Goal: Information Seeking & Learning: Compare options

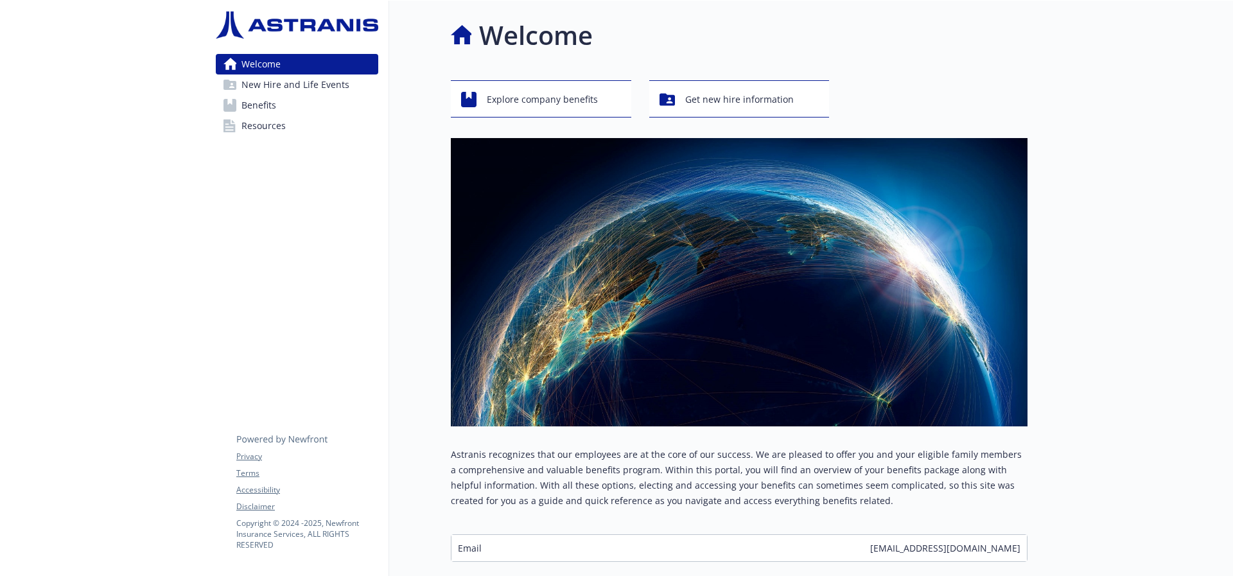
click at [249, 106] on span "Benefits" at bounding box center [259, 105] width 35 height 21
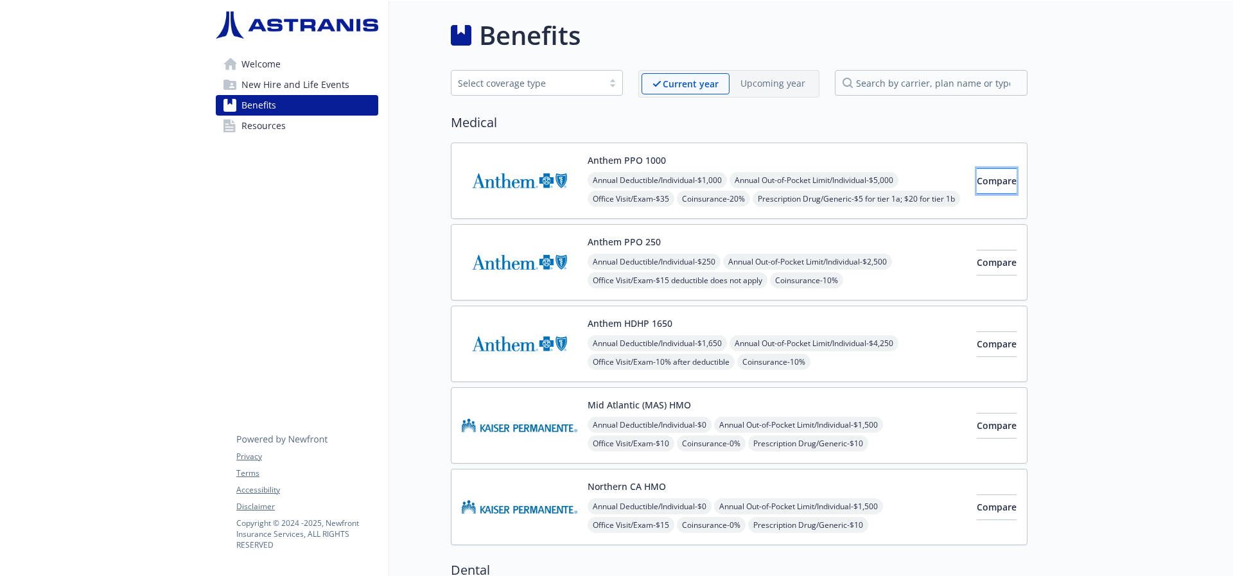
click at [977, 176] on span "Compare" at bounding box center [997, 181] width 40 height 12
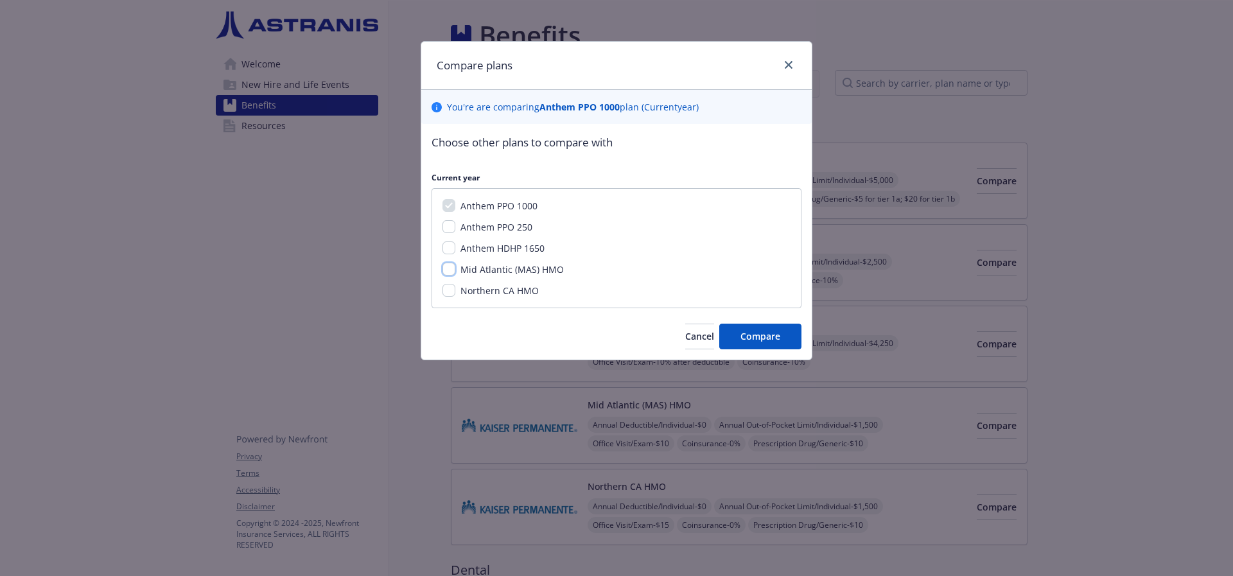
click at [446, 272] on input "Mid Atlantic (MAS) HMO" at bounding box center [449, 269] width 13 height 13
checkbox input "true"
click at [750, 335] on span "Compare" at bounding box center [761, 336] width 40 height 12
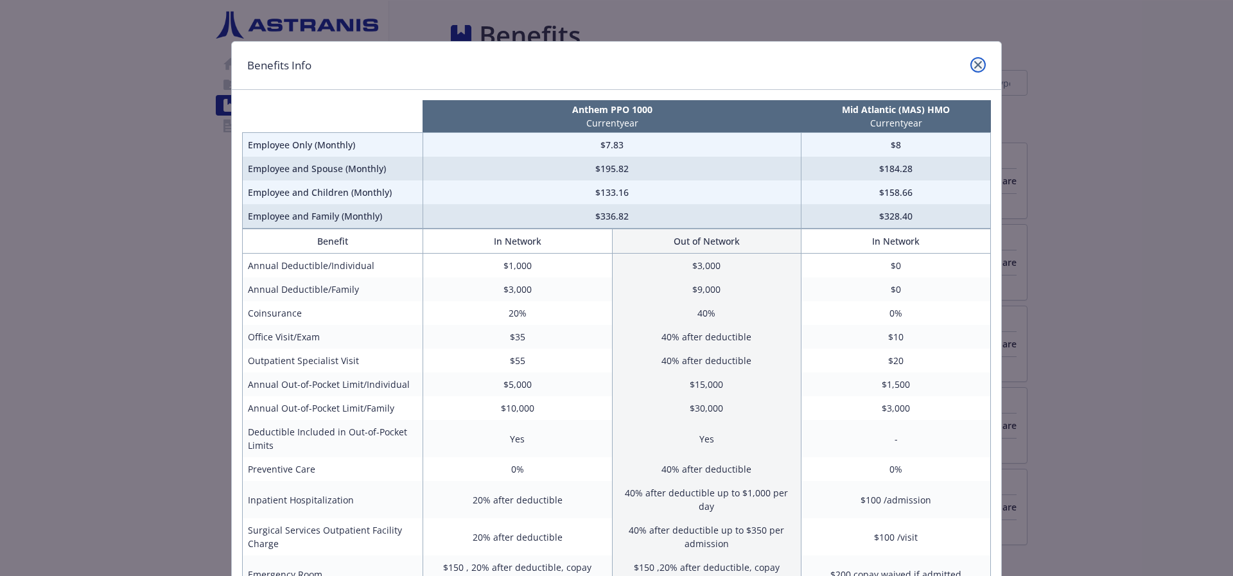
click at [974, 66] on icon "close" at bounding box center [978, 65] width 8 height 8
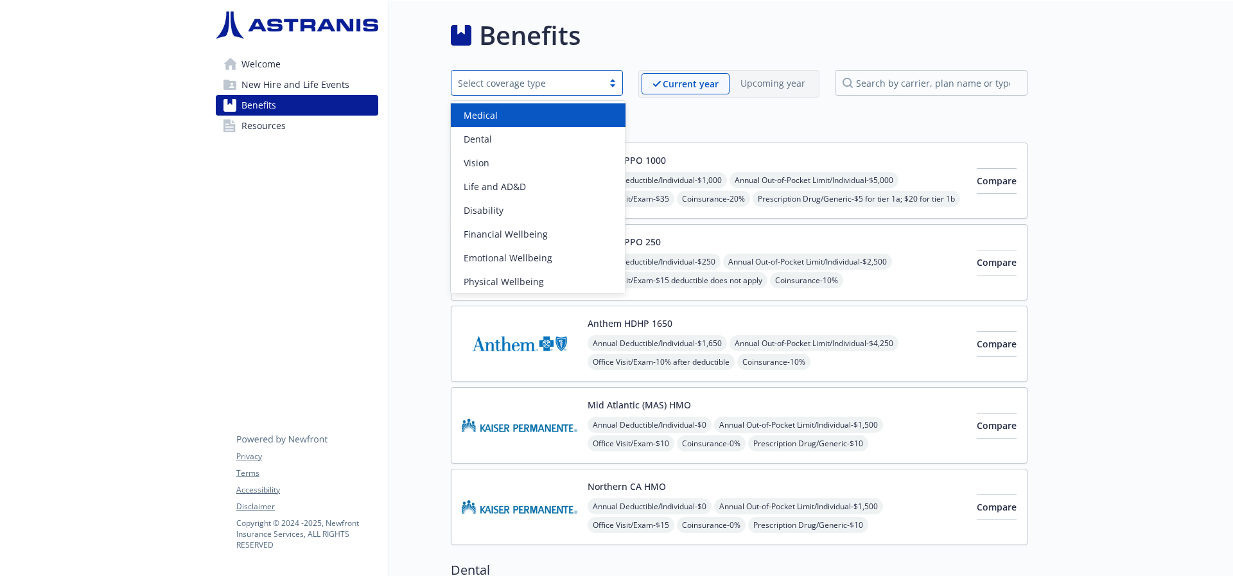
click at [598, 93] on div "Select coverage type" at bounding box center [537, 83] width 172 height 26
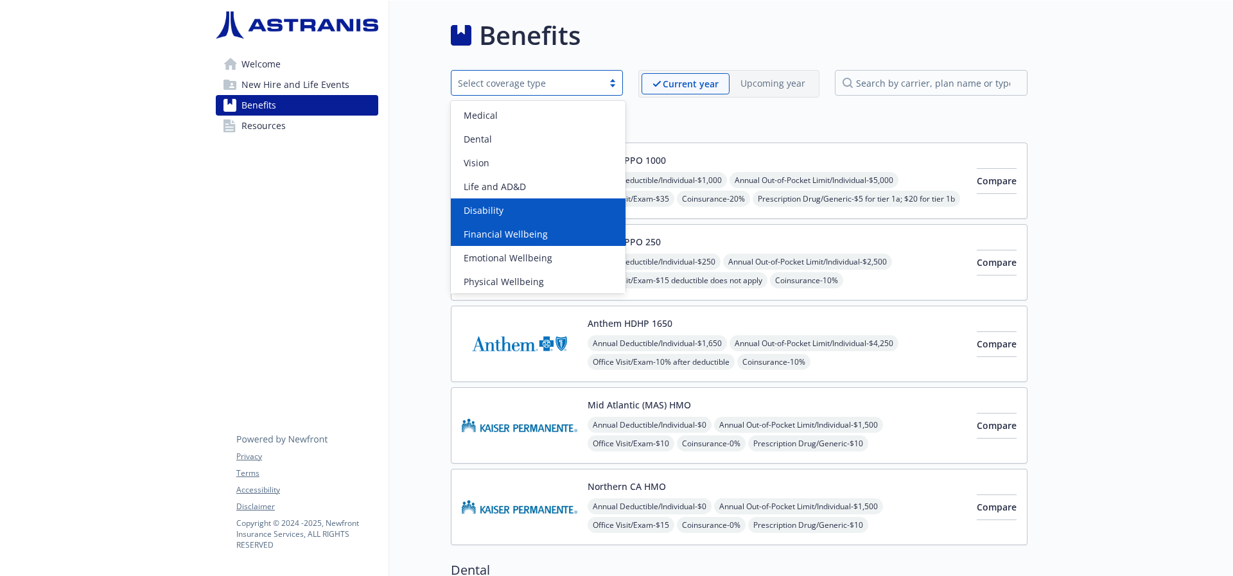
scroll to position [3, 0]
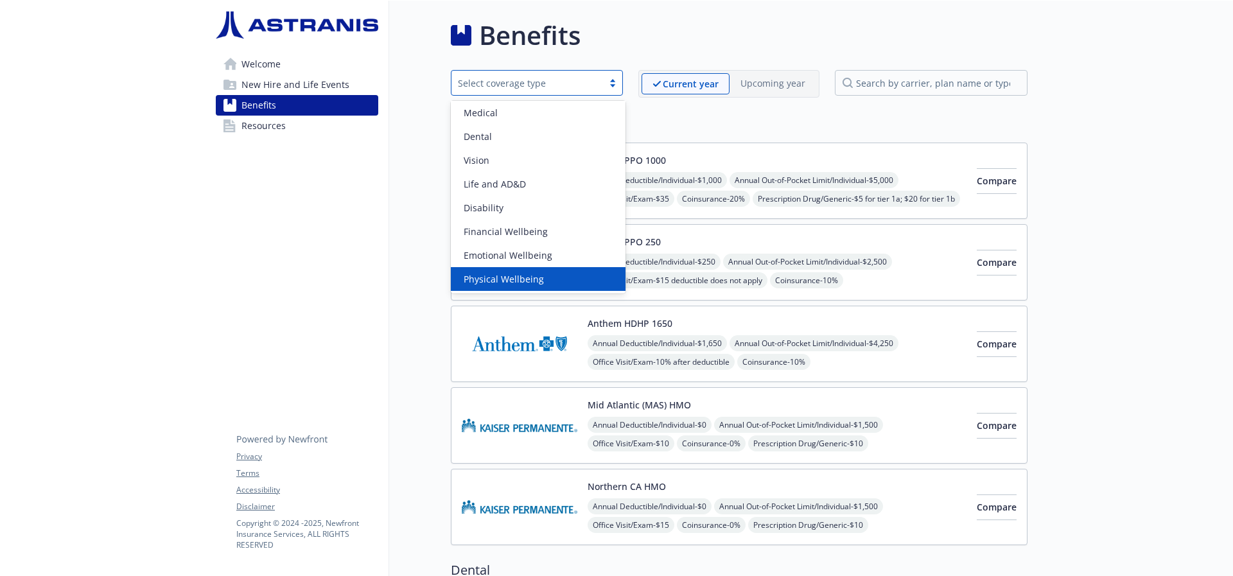
click at [518, 277] on span "Physical Wellbeing" at bounding box center [504, 278] width 80 height 13
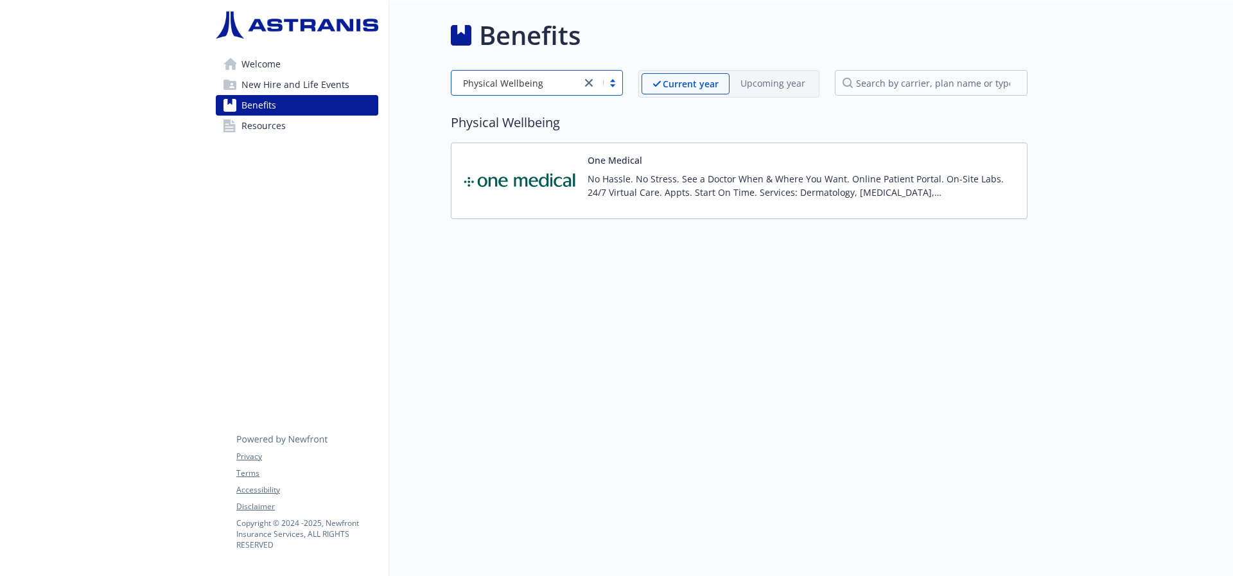
click at [535, 185] on img at bounding box center [520, 181] width 116 height 55
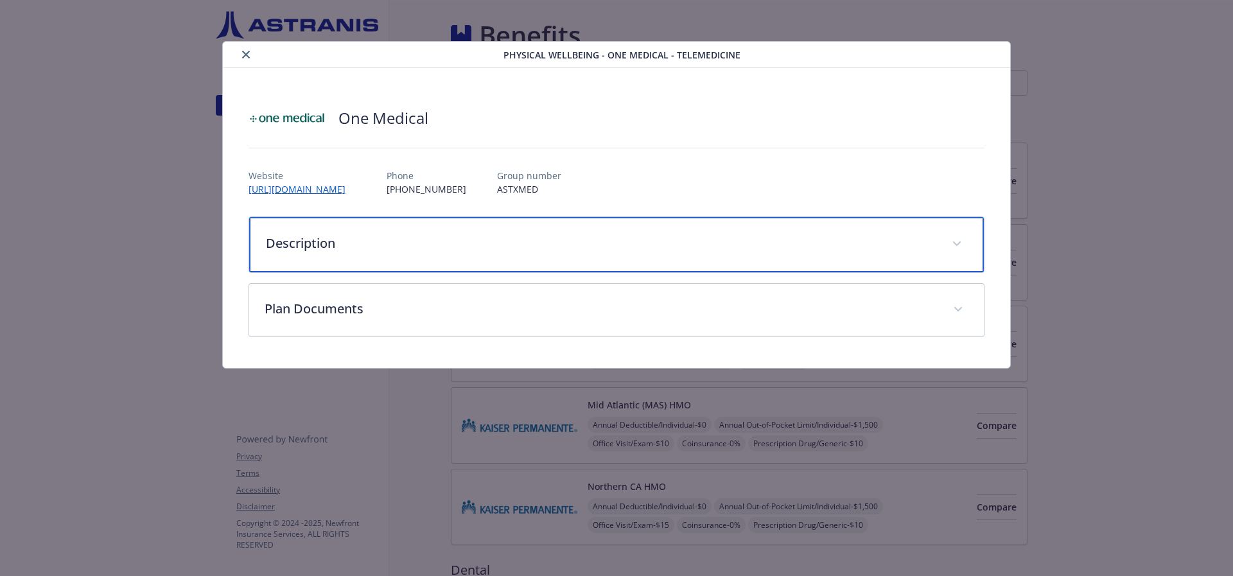
click at [637, 265] on div "Description" at bounding box center [616, 244] width 735 height 55
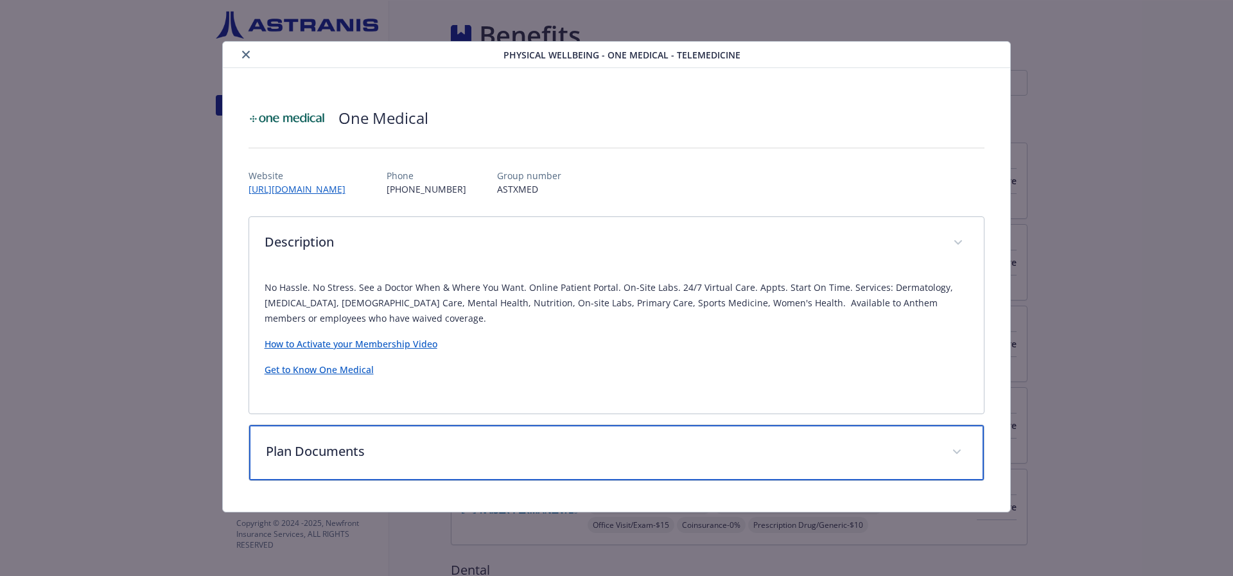
click at [519, 458] on p "Plan Documents" at bounding box center [601, 451] width 671 height 19
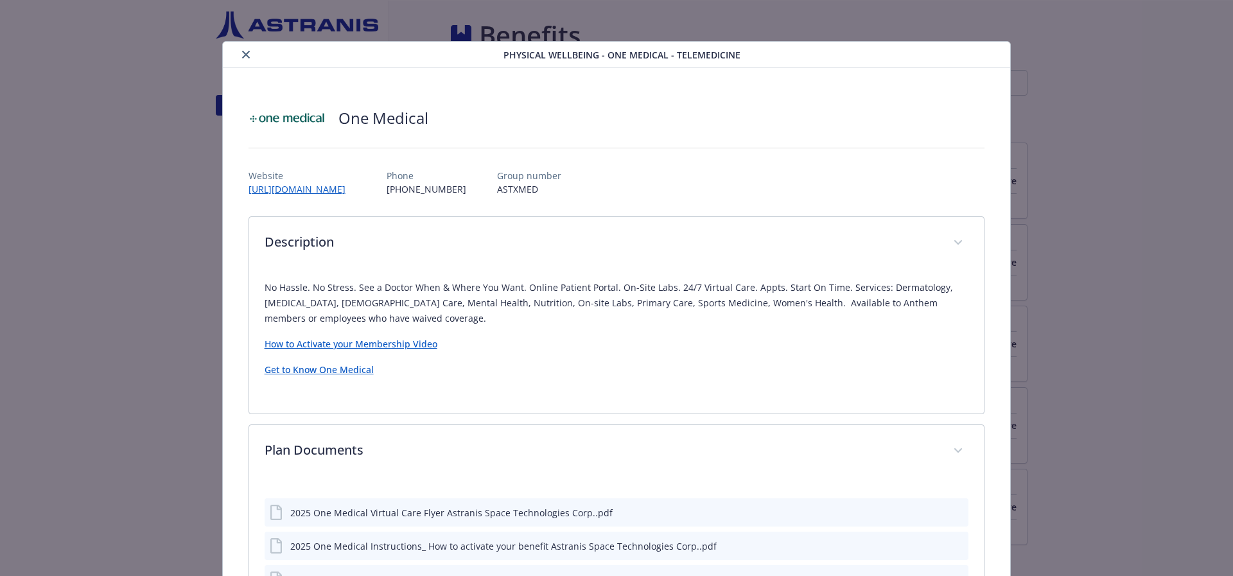
click at [247, 53] on icon "close" at bounding box center [246, 55] width 8 height 8
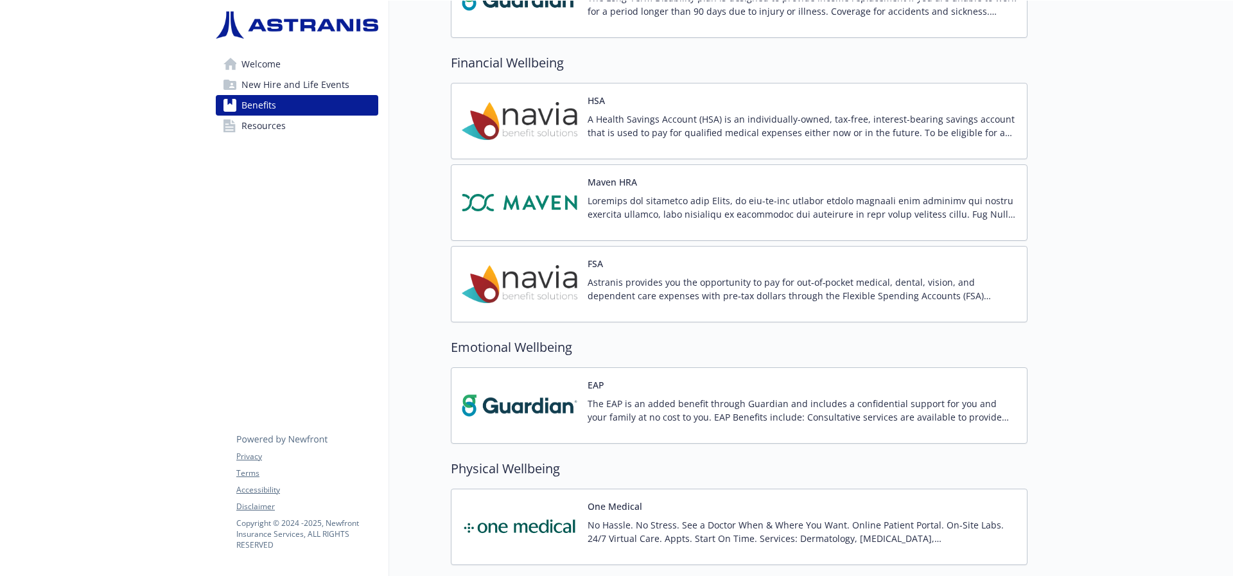
scroll to position [1092, 0]
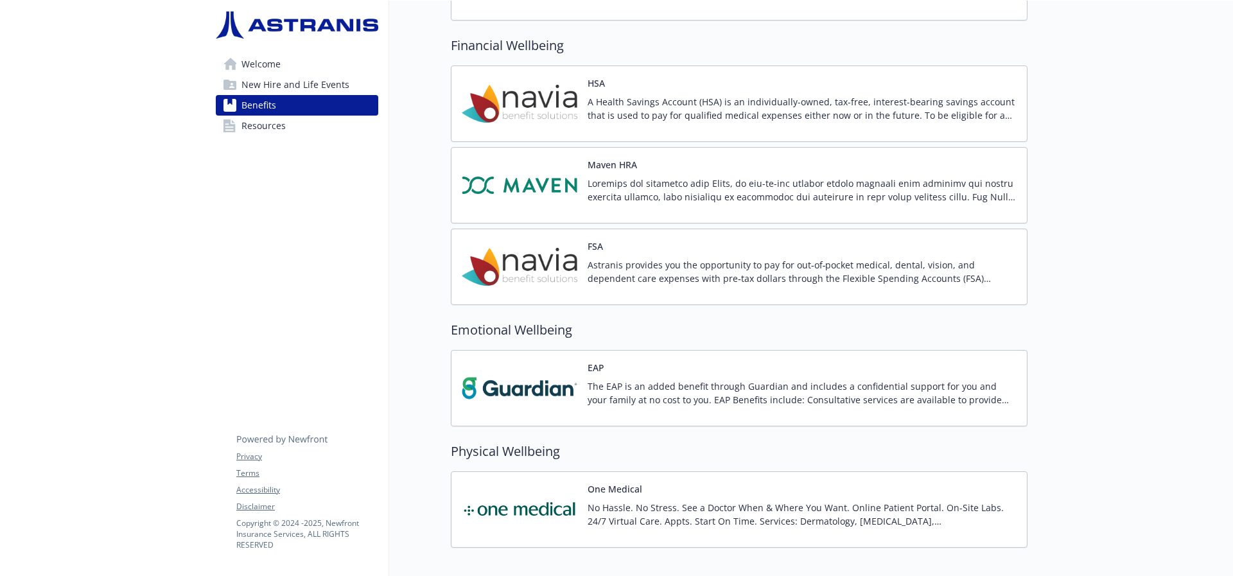
click at [284, 87] on span "New Hire and Life Events" at bounding box center [296, 85] width 108 height 21
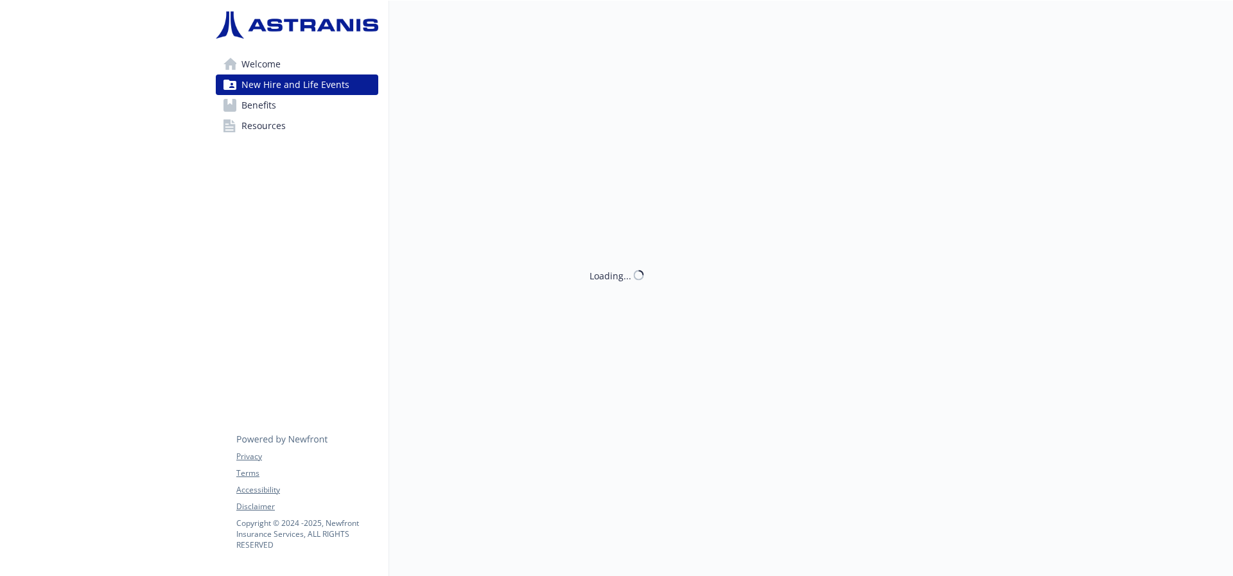
scroll to position [10, 0]
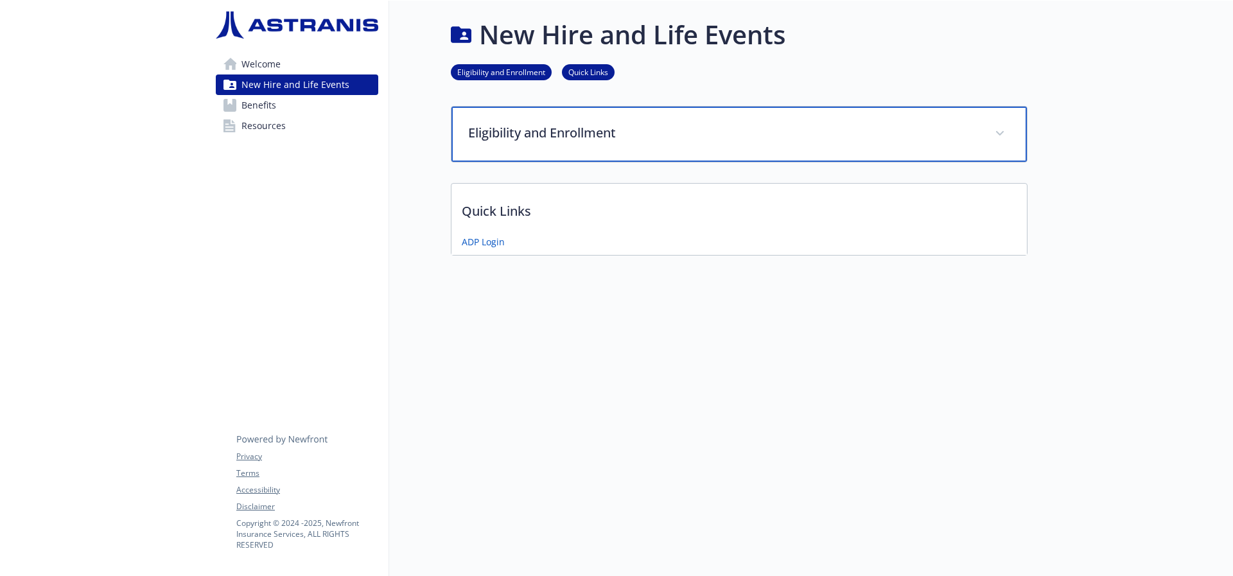
click at [558, 128] on p "Eligibility and Enrollment" at bounding box center [723, 132] width 511 height 19
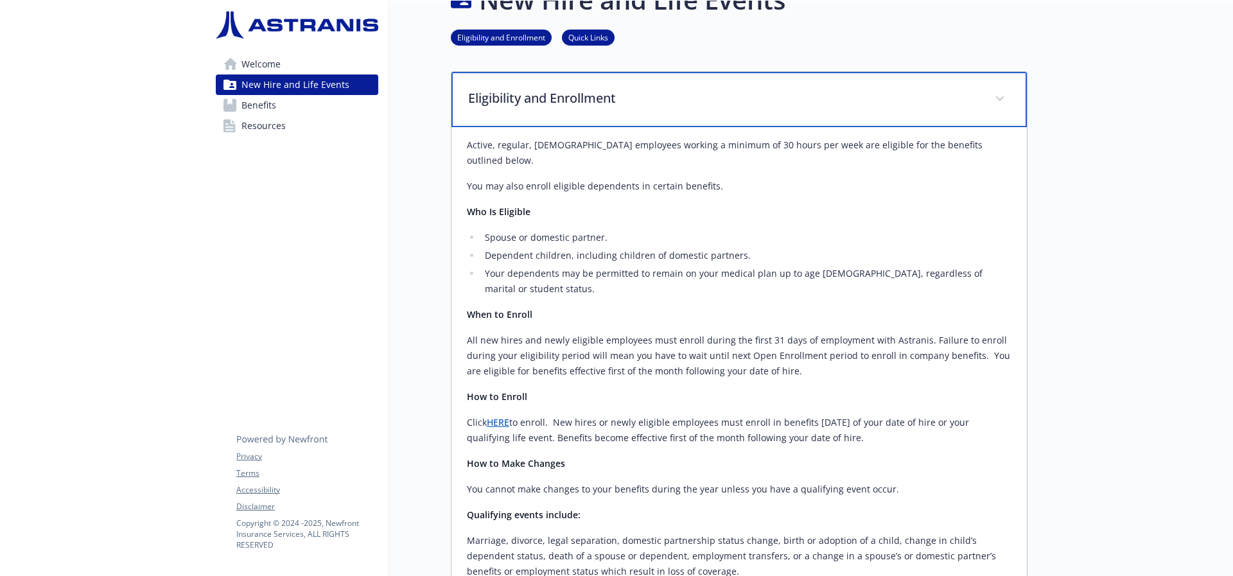
scroll to position [0, 0]
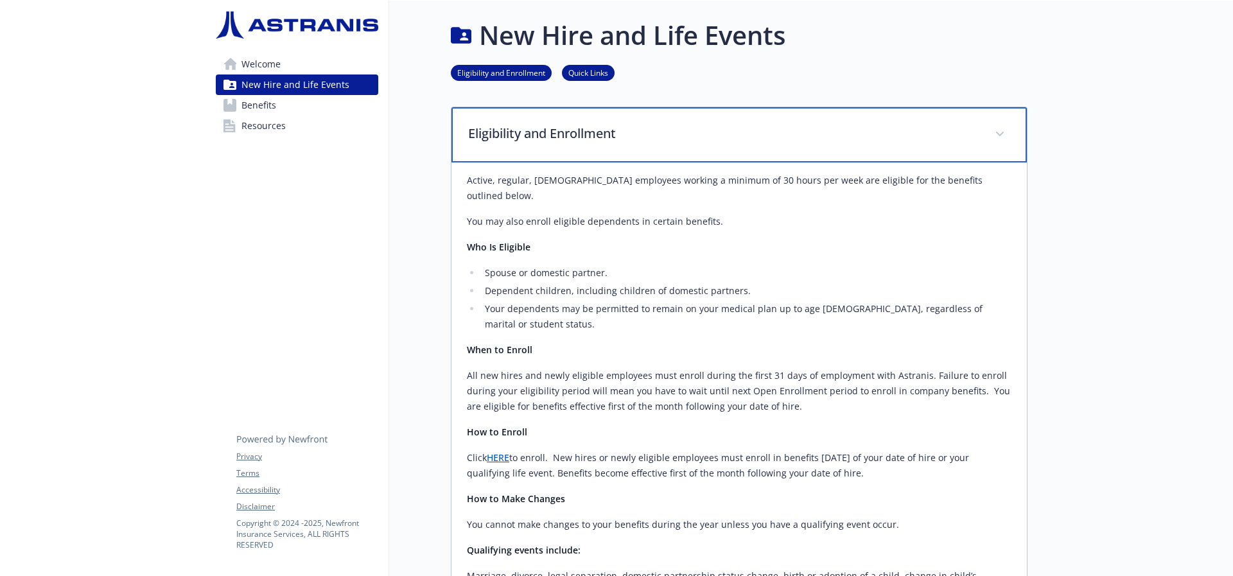
click at [610, 130] on p "Eligibility and Enrollment" at bounding box center [723, 133] width 511 height 19
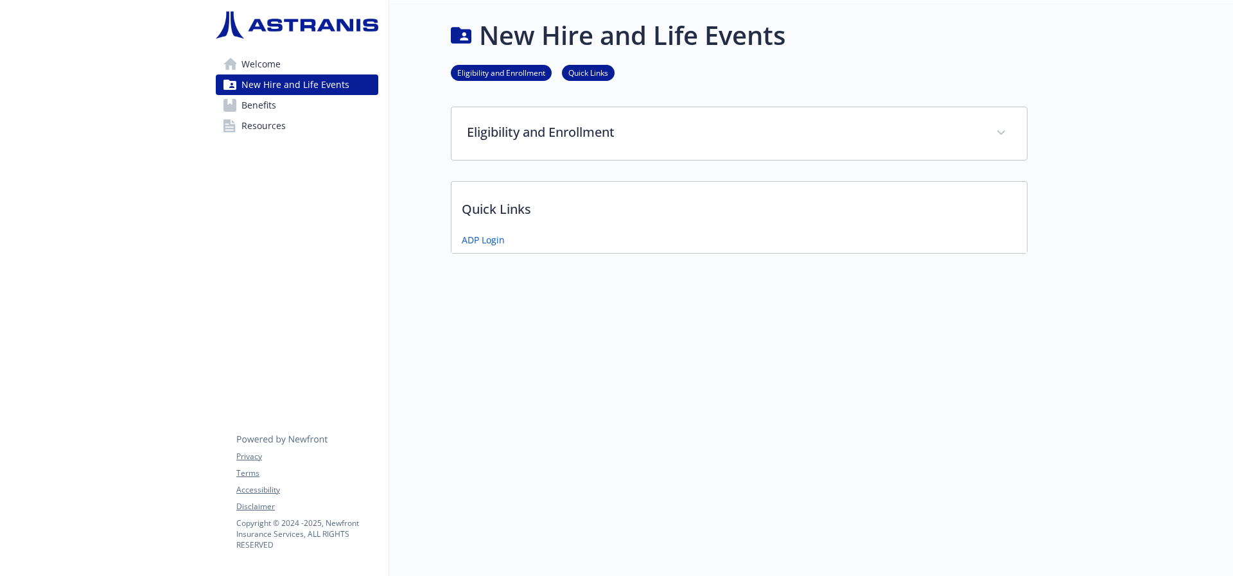
click at [513, 73] on link "Eligibility and Enrollment" at bounding box center [501, 72] width 101 height 12
click at [514, 66] on link "Eligibility and Enrollment" at bounding box center [501, 72] width 101 height 12
drag, startPoint x: 537, startPoint y: 73, endPoint x: 545, endPoint y: 94, distance: 22.8
click at [575, 107] on div "New Hire and Life Events Eligibility and Enrollment Quick Links Eligibility and…" at bounding box center [708, 134] width 639 height 269
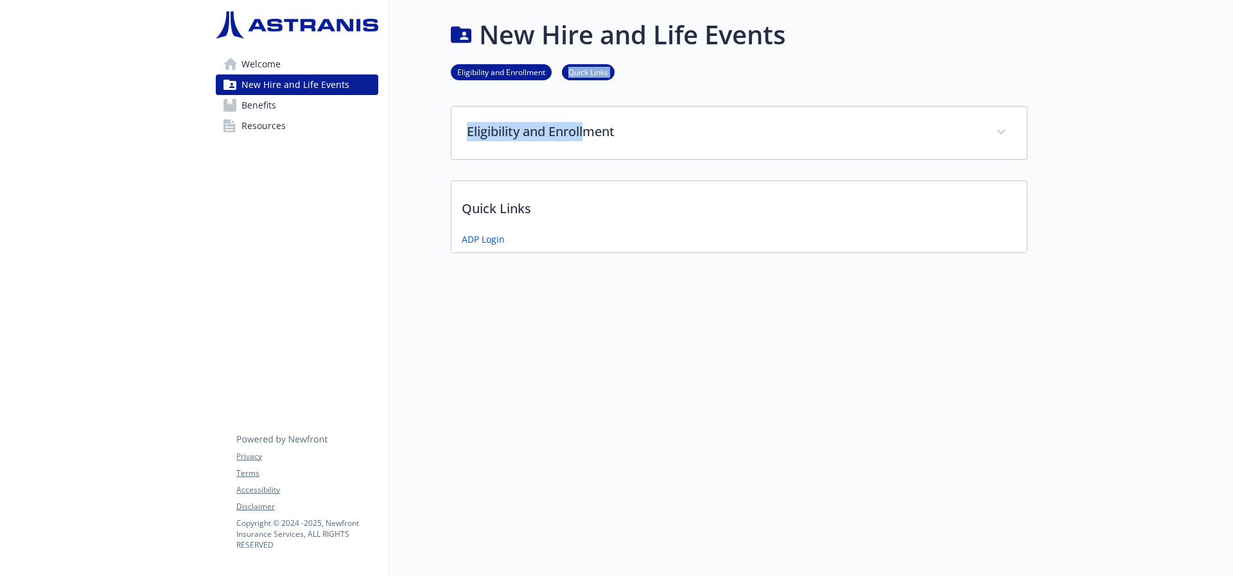
click at [260, 66] on span "Welcome" at bounding box center [261, 64] width 39 height 21
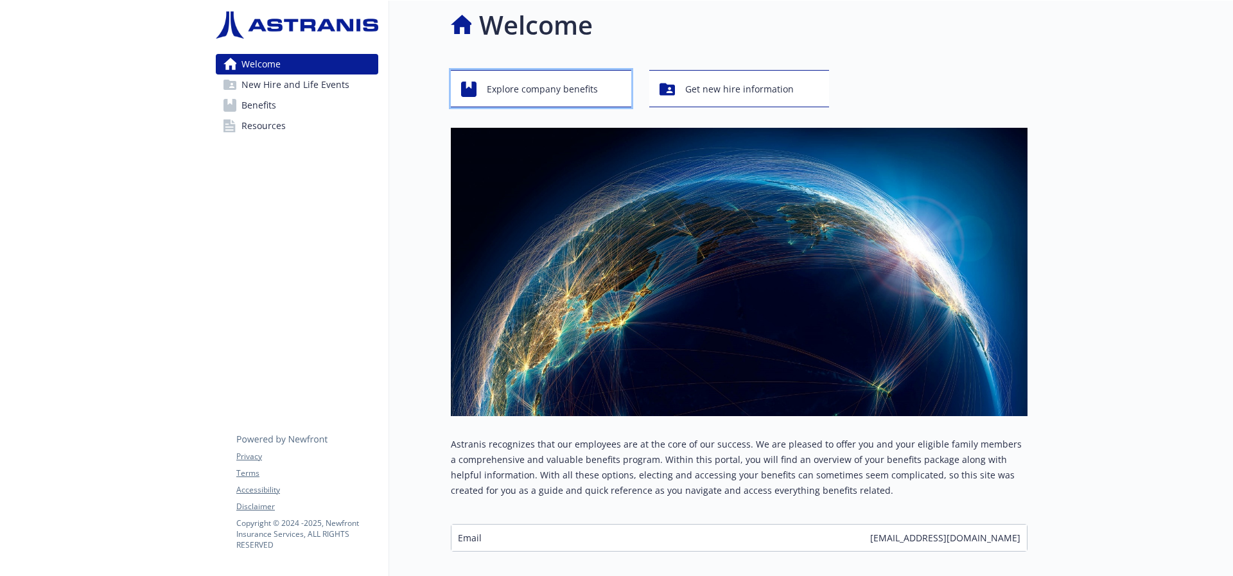
click at [553, 87] on span "Explore company benefits" at bounding box center [542, 89] width 111 height 24
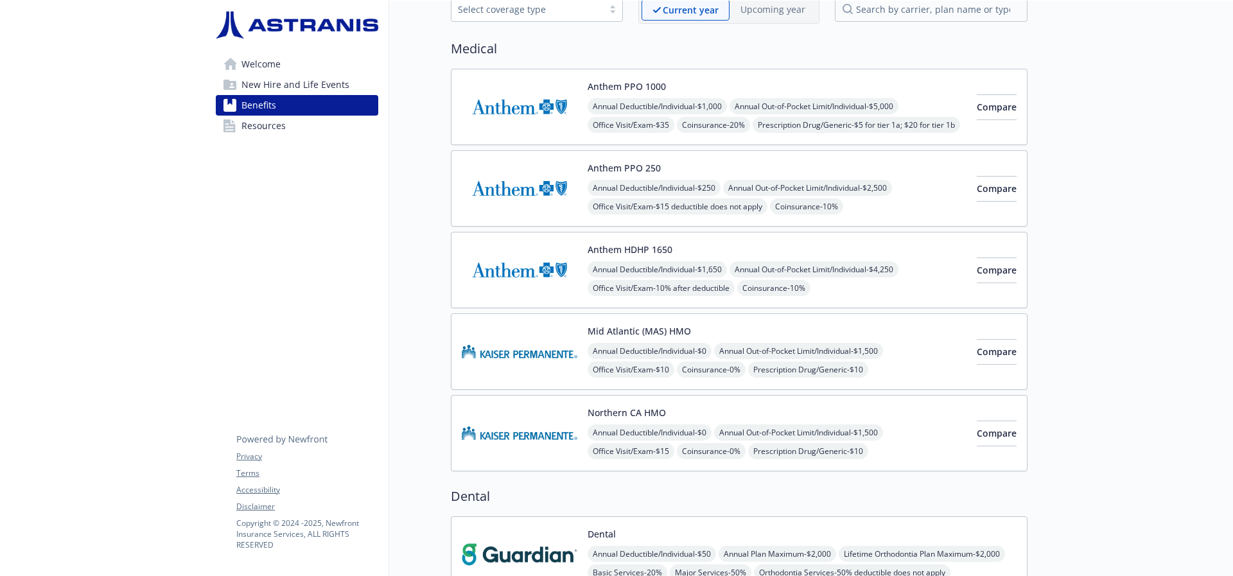
scroll to position [0, 10]
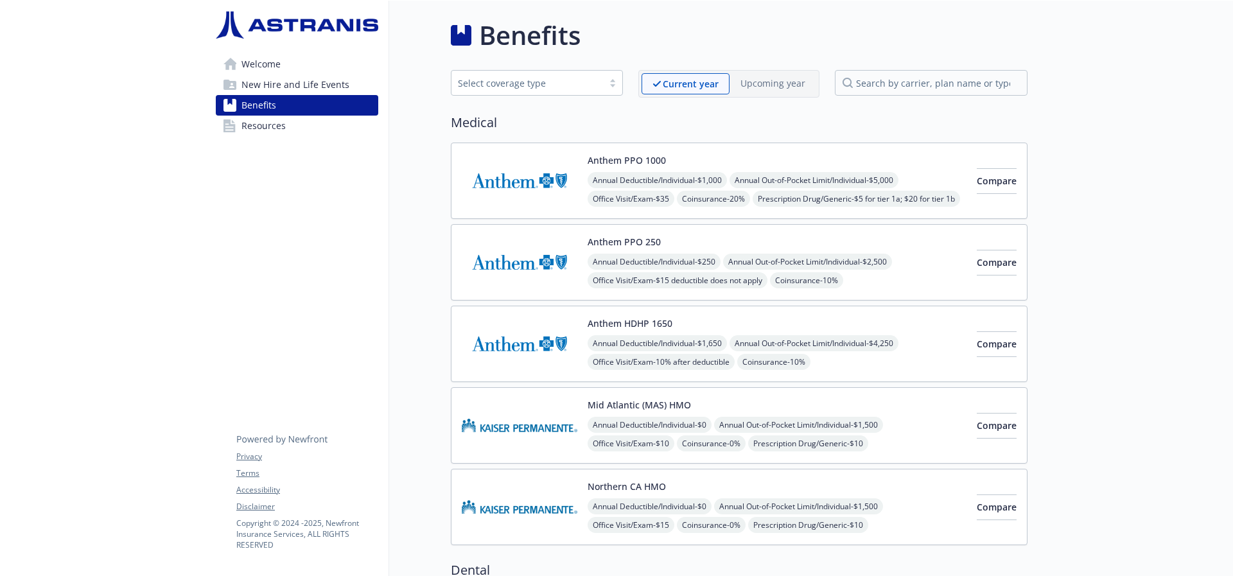
click at [260, 119] on span "Resources" at bounding box center [264, 126] width 44 height 21
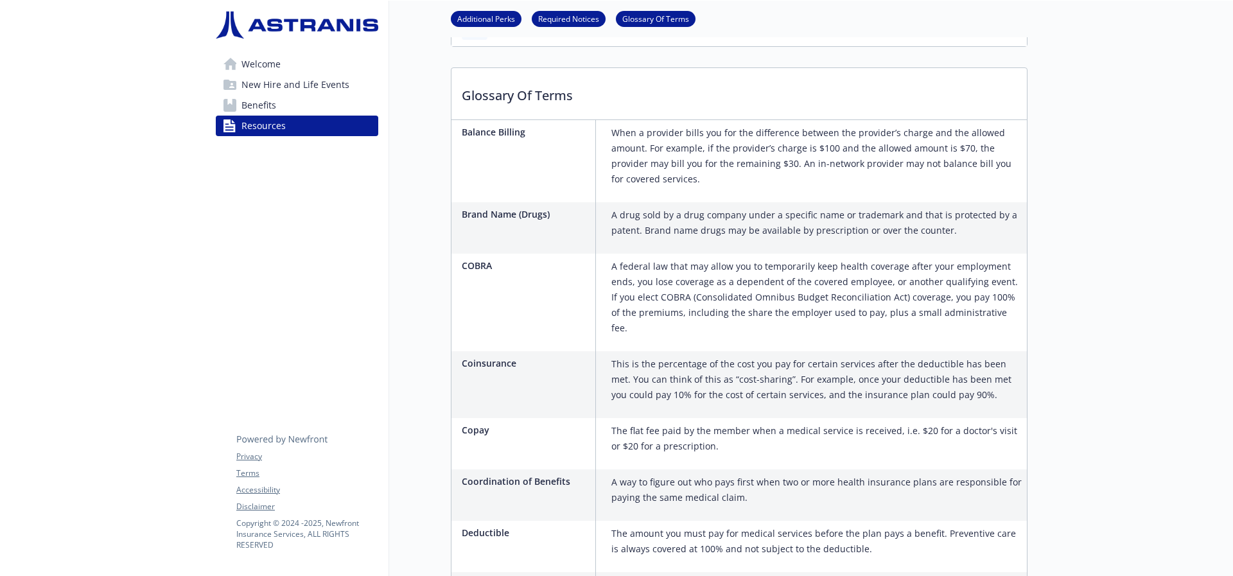
scroll to position [0, 10]
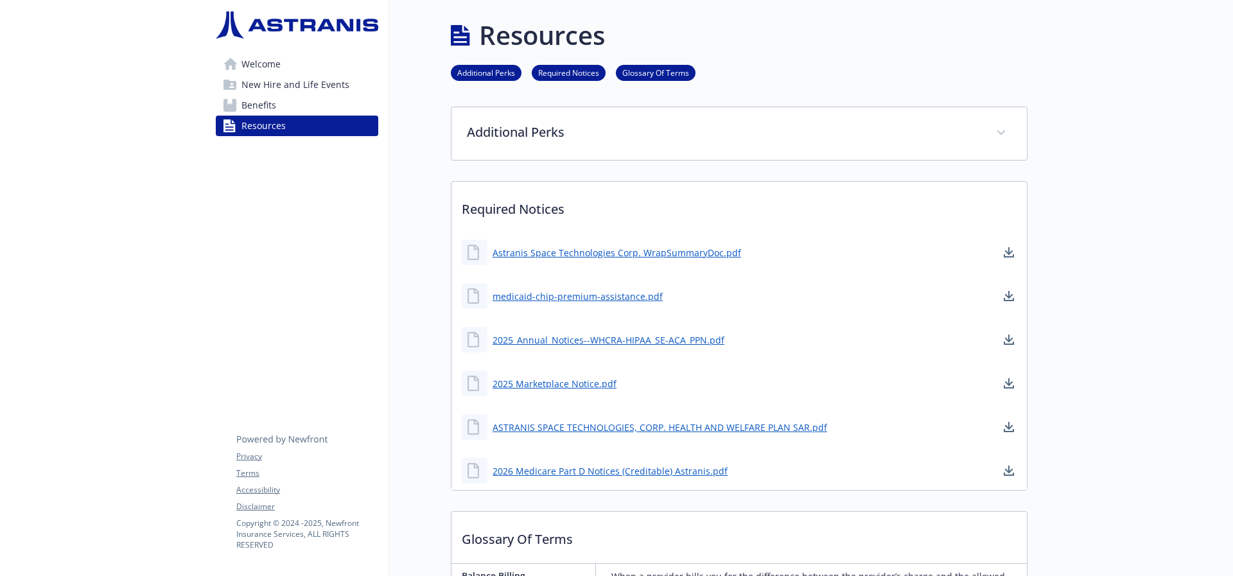
click at [251, 110] on span "Benefits" at bounding box center [259, 105] width 35 height 21
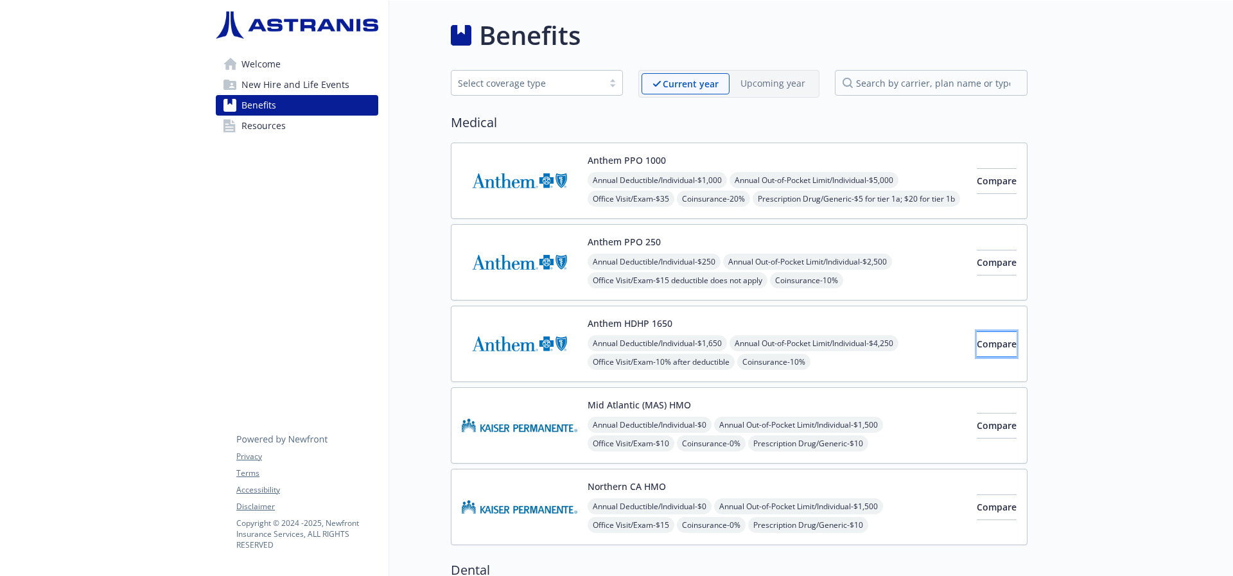
click at [977, 348] on span "Compare" at bounding box center [997, 344] width 40 height 12
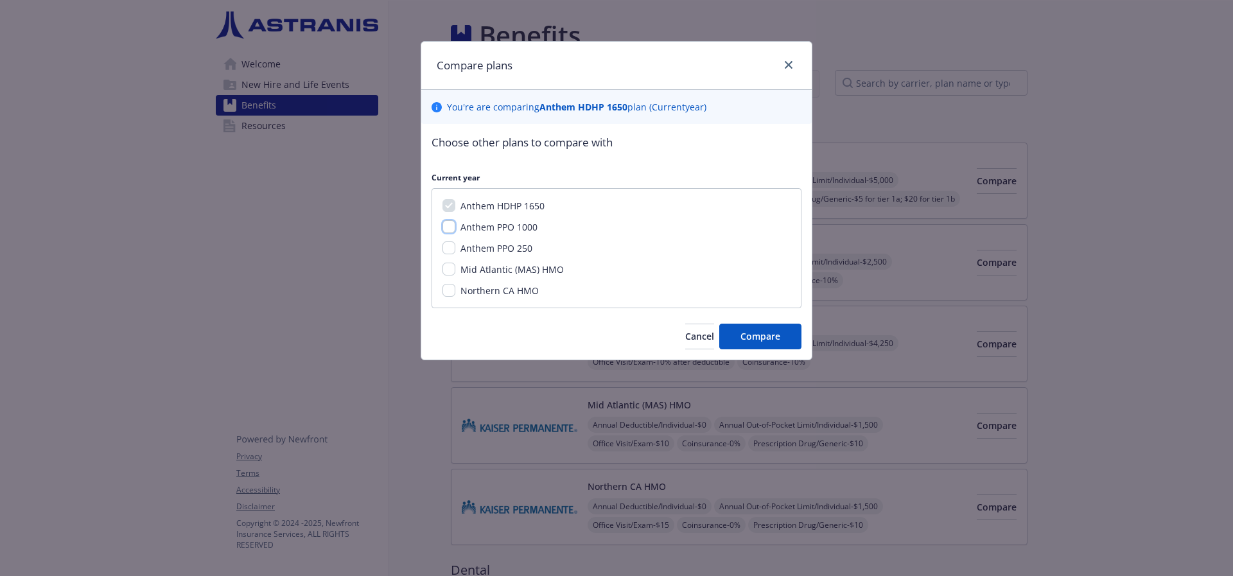
click at [448, 222] on input "Anthem PPO 1000" at bounding box center [449, 226] width 13 height 13
checkbox input "true"
click at [448, 248] on input "Anthem PPO 250" at bounding box center [449, 248] width 13 height 13
checkbox input "true"
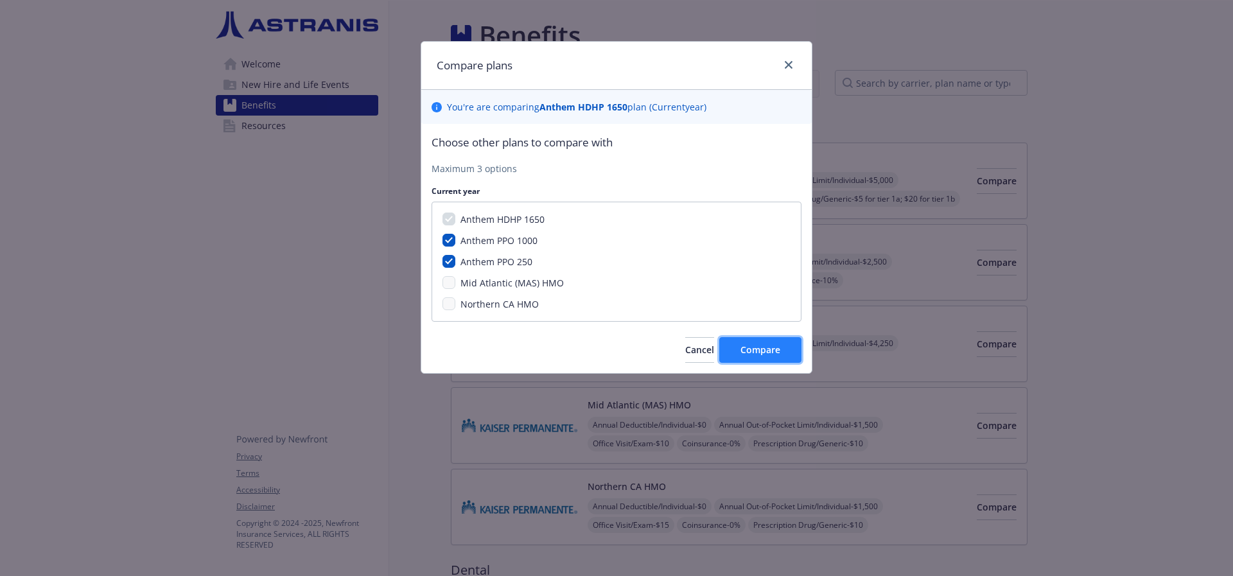
click at [790, 351] on button "Compare" at bounding box center [760, 350] width 82 height 26
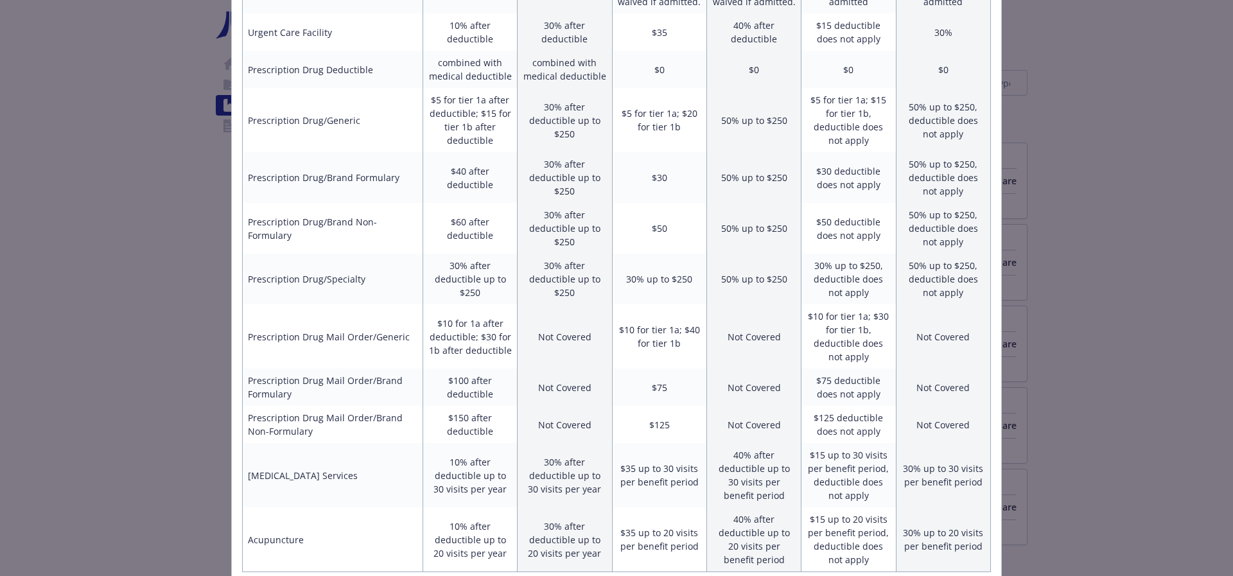
scroll to position [789, 0]
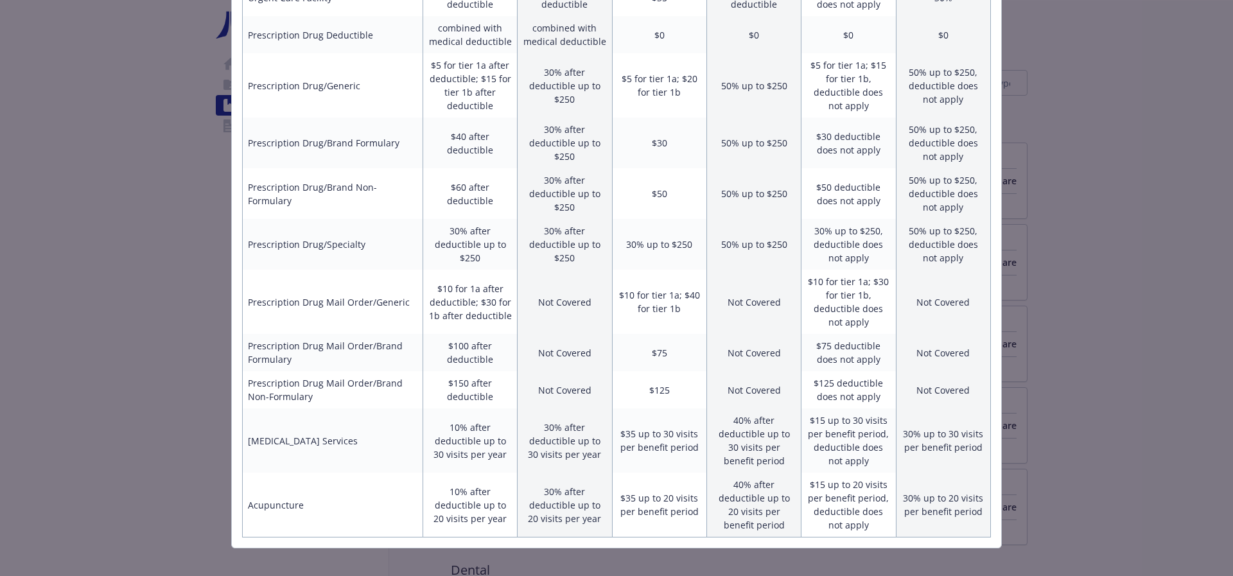
click at [696, 376] on td "$125" at bounding box center [659, 389] width 94 height 37
click at [36, 329] on div "Benefits Info Anthem HDHP 1650 Current year Anthem PPO 1000 Current year Anthem…" at bounding box center [616, 288] width 1233 height 576
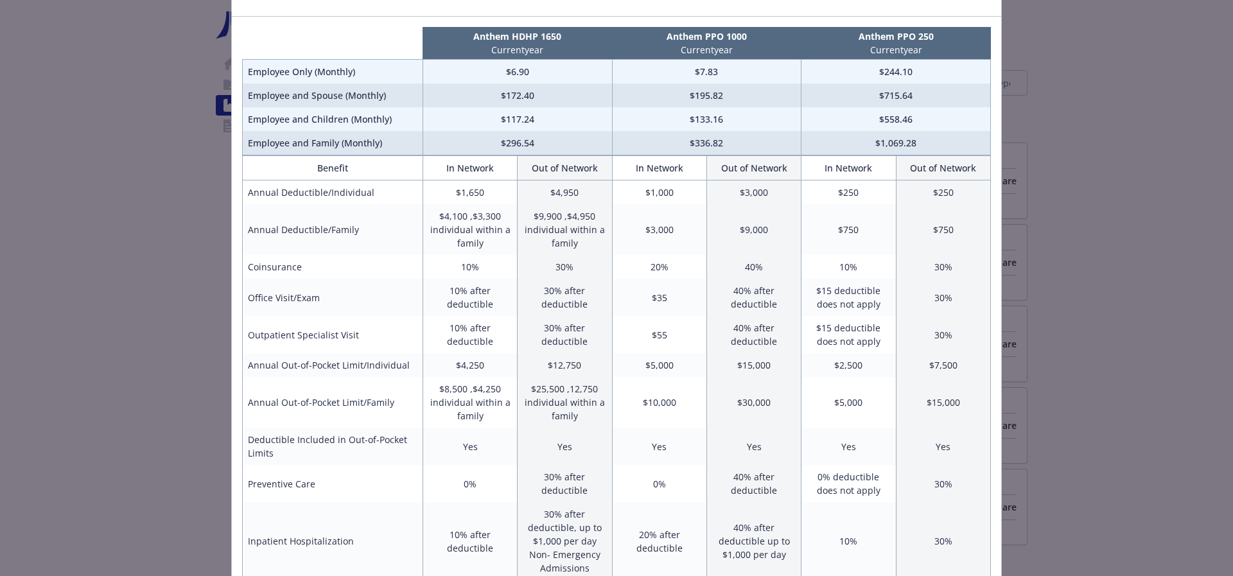
scroll to position [0, 0]
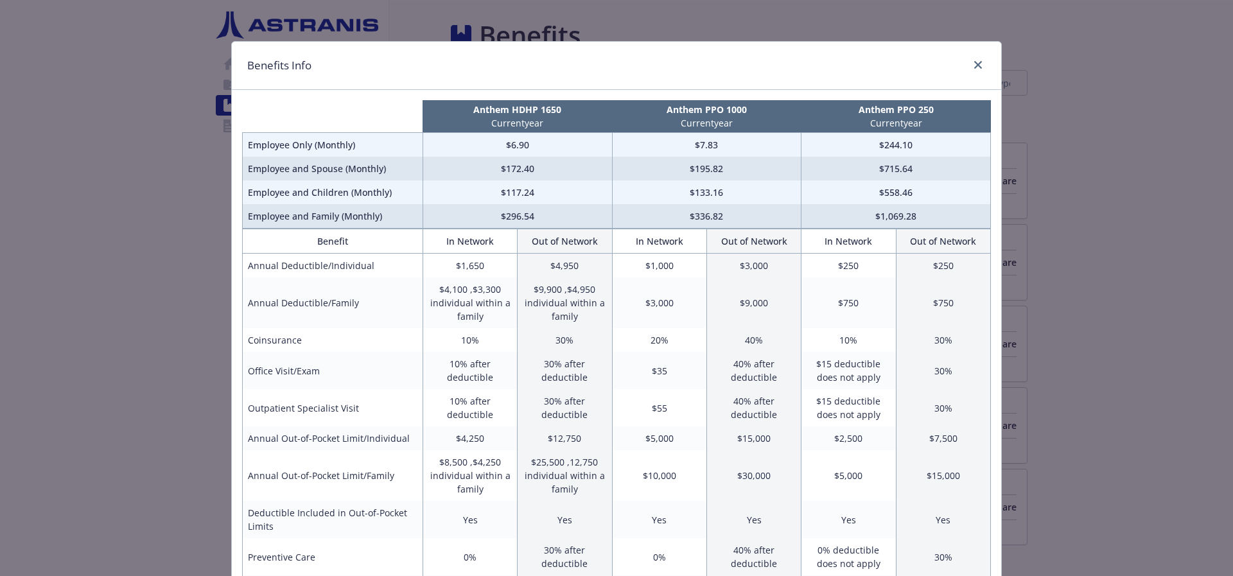
click at [267, 65] on h1 "Benefits Info" at bounding box center [279, 65] width 64 height 17
click at [974, 62] on icon "close" at bounding box center [978, 65] width 8 height 8
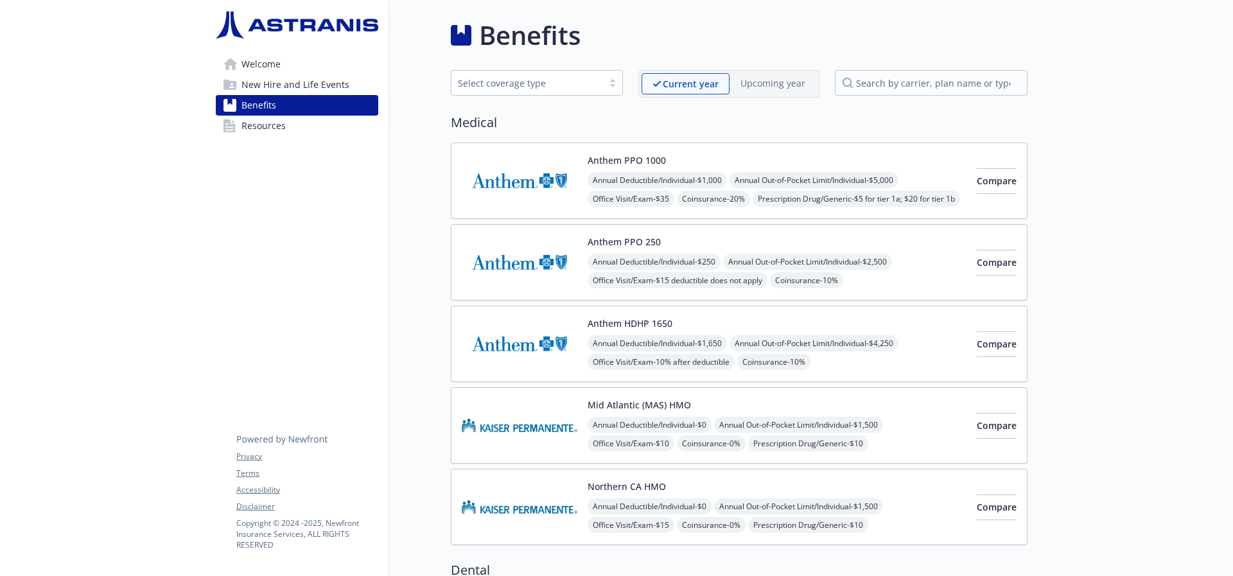
click at [475, 174] on img at bounding box center [520, 181] width 116 height 55
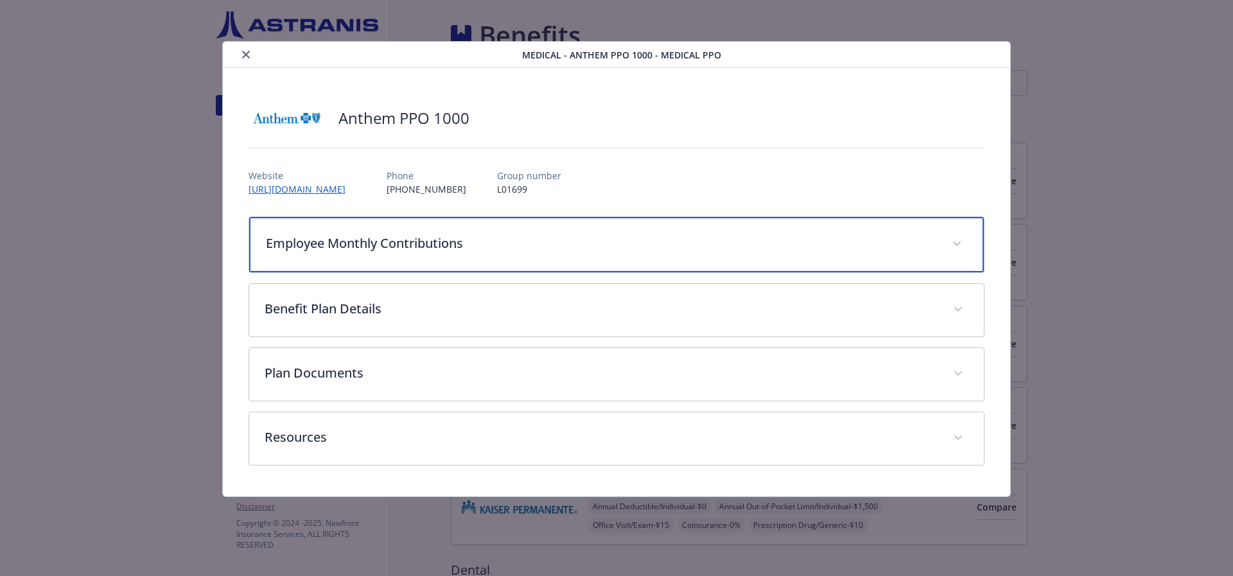
click at [525, 234] on p "Employee Monthly Contributions" at bounding box center [601, 243] width 671 height 19
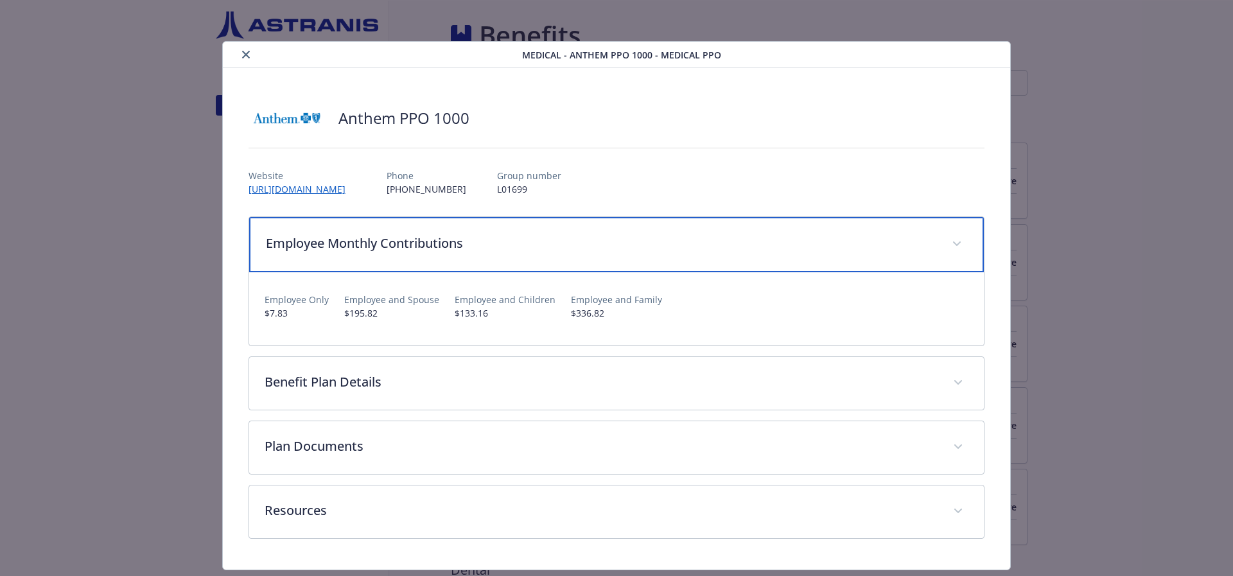
click at [525, 234] on p "Employee Monthly Contributions" at bounding box center [601, 243] width 671 height 19
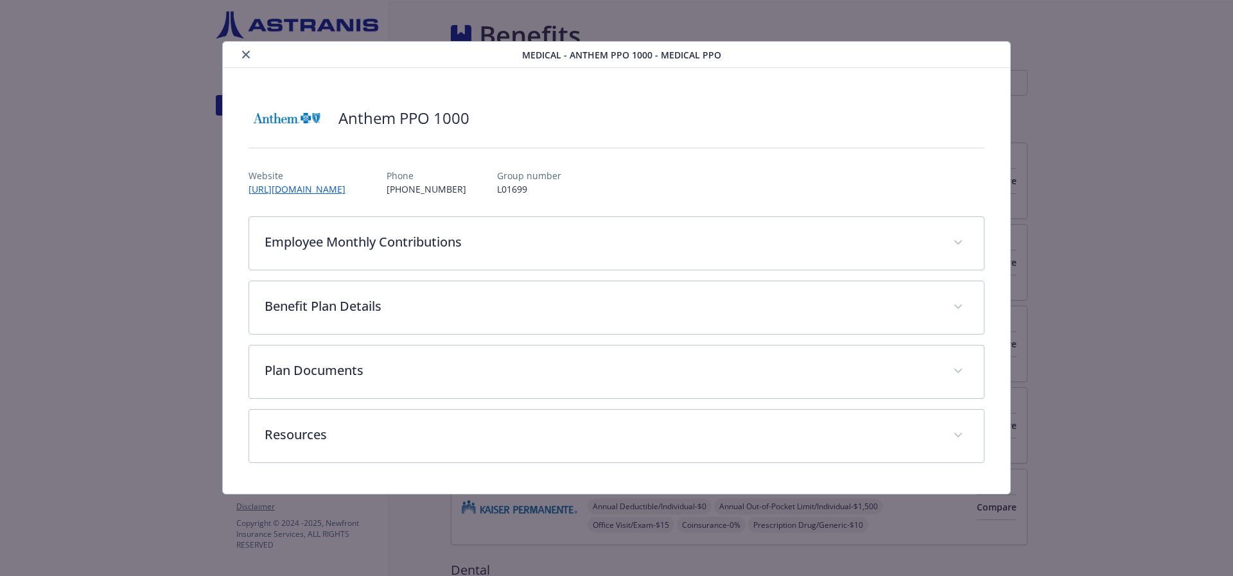
click at [245, 56] on icon "close" at bounding box center [246, 55] width 8 height 8
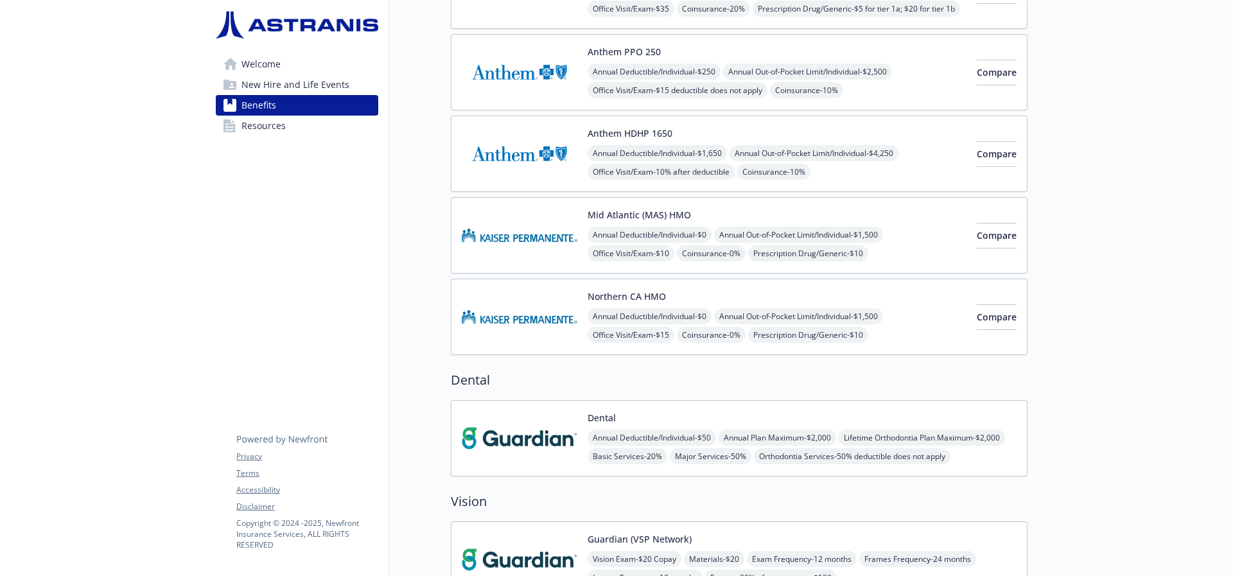
scroll to position [74, 10]
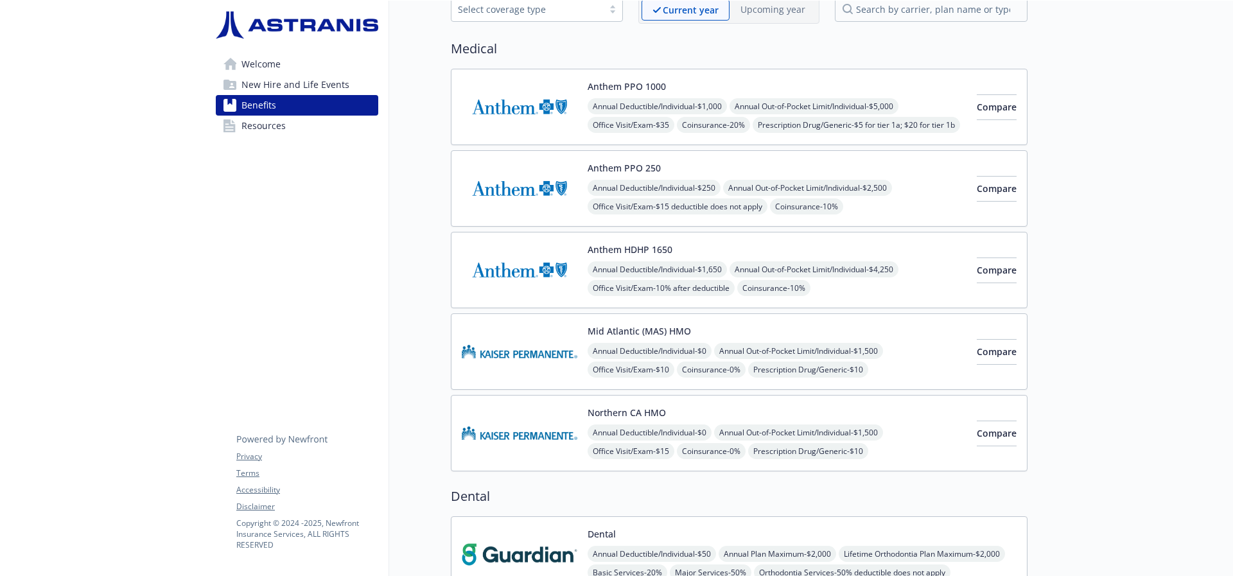
click at [265, 128] on span "Resources" at bounding box center [264, 126] width 44 height 21
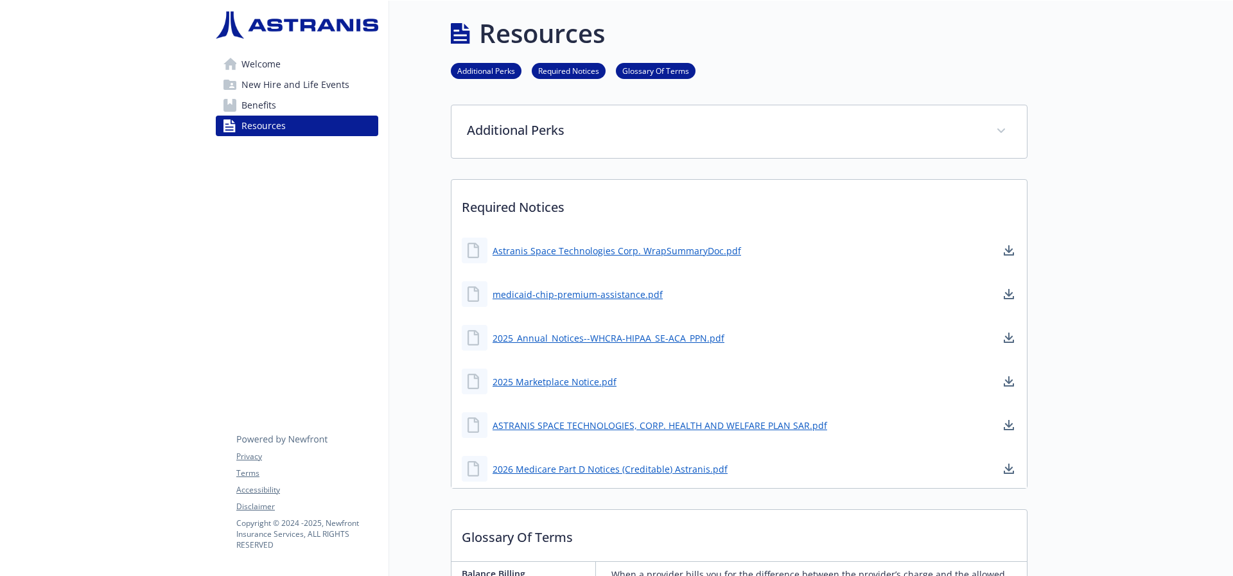
scroll to position [0, 10]
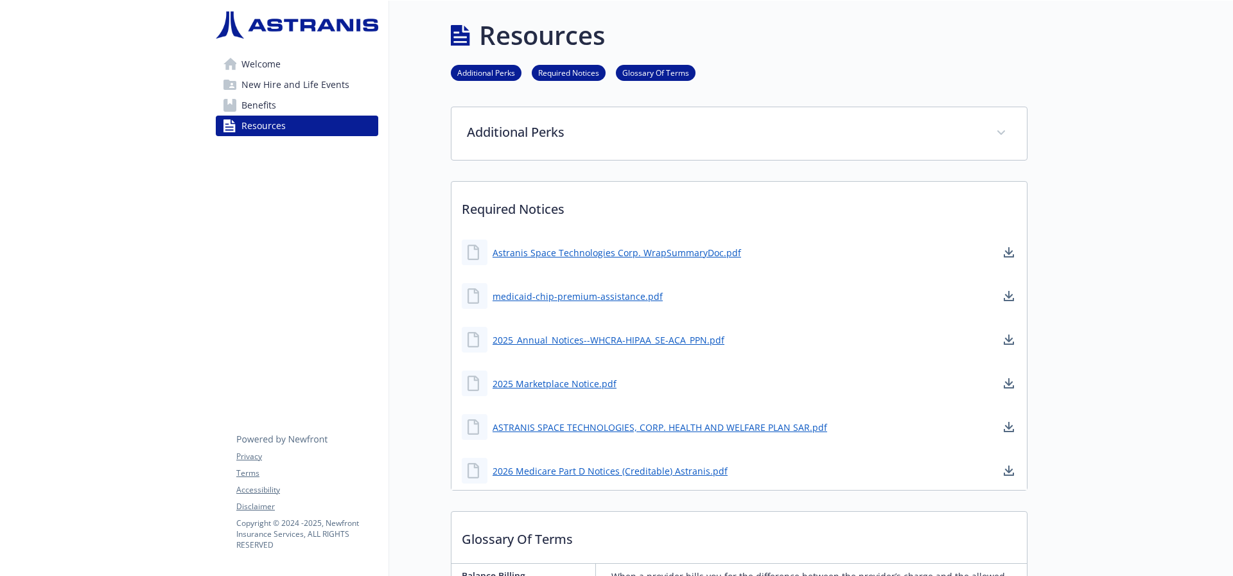
click at [495, 71] on link "Additional Perks" at bounding box center [486, 72] width 71 height 12
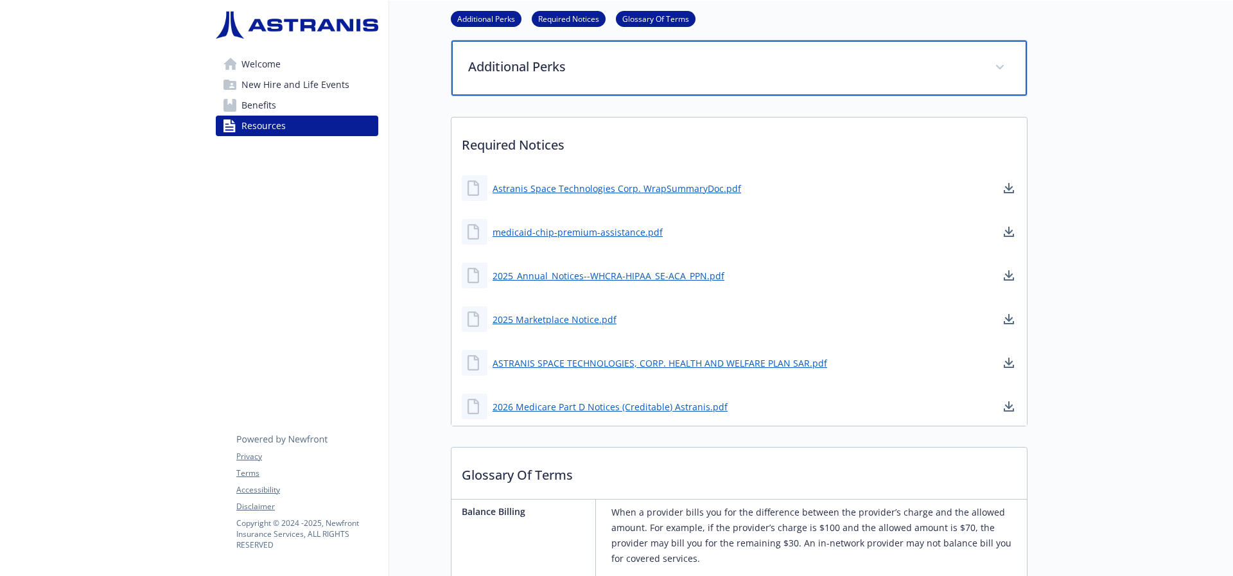
click at [965, 64] on p "Additional Perks" at bounding box center [723, 66] width 511 height 19
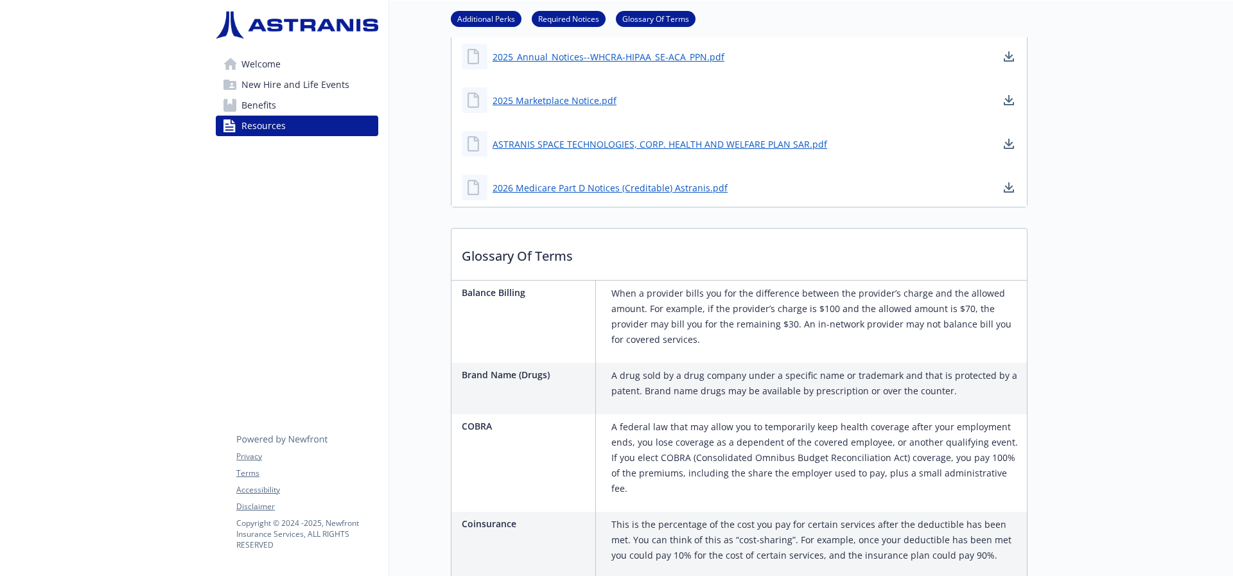
scroll to position [581, 10]
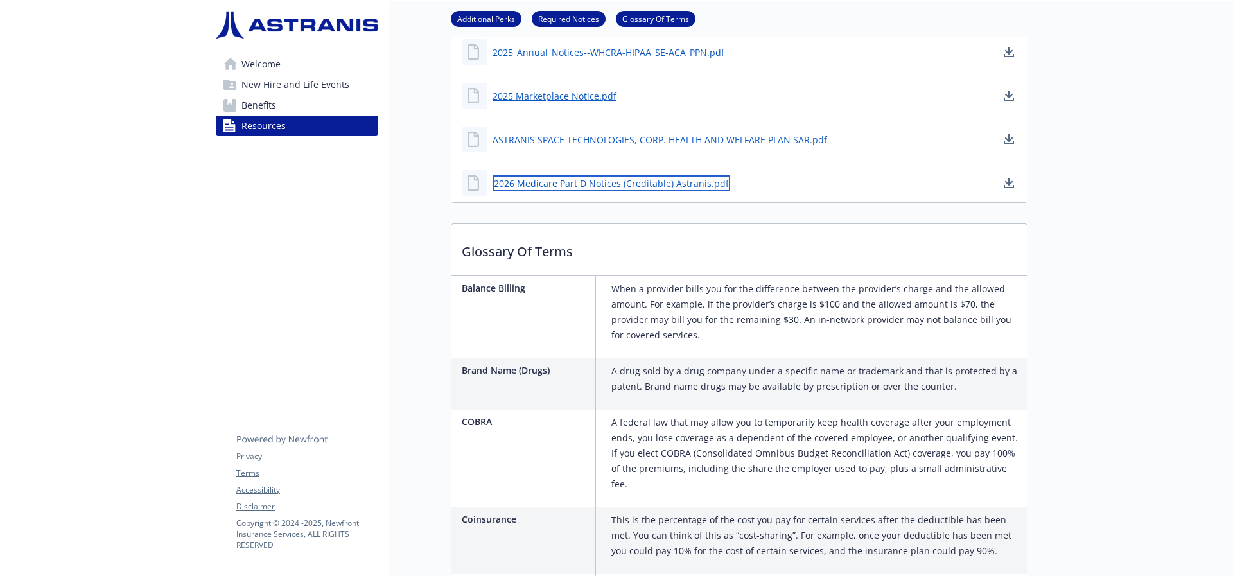
click at [588, 188] on link "2026 Medicare Part D Notices (Creditable) Astranis.pdf" at bounding box center [612, 183] width 238 height 16
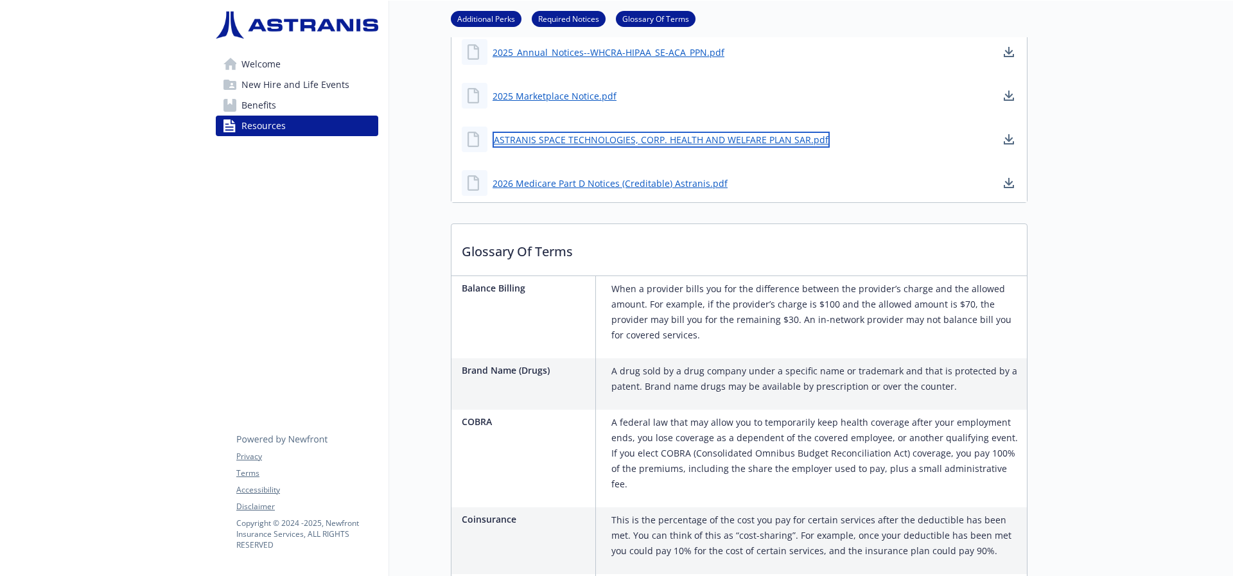
click at [640, 143] on link "ASTRANIS SPACE TECHNOLOGIES, CORP. HEALTH AND WELFARE PLAN SAR.pdf" at bounding box center [661, 140] width 337 height 16
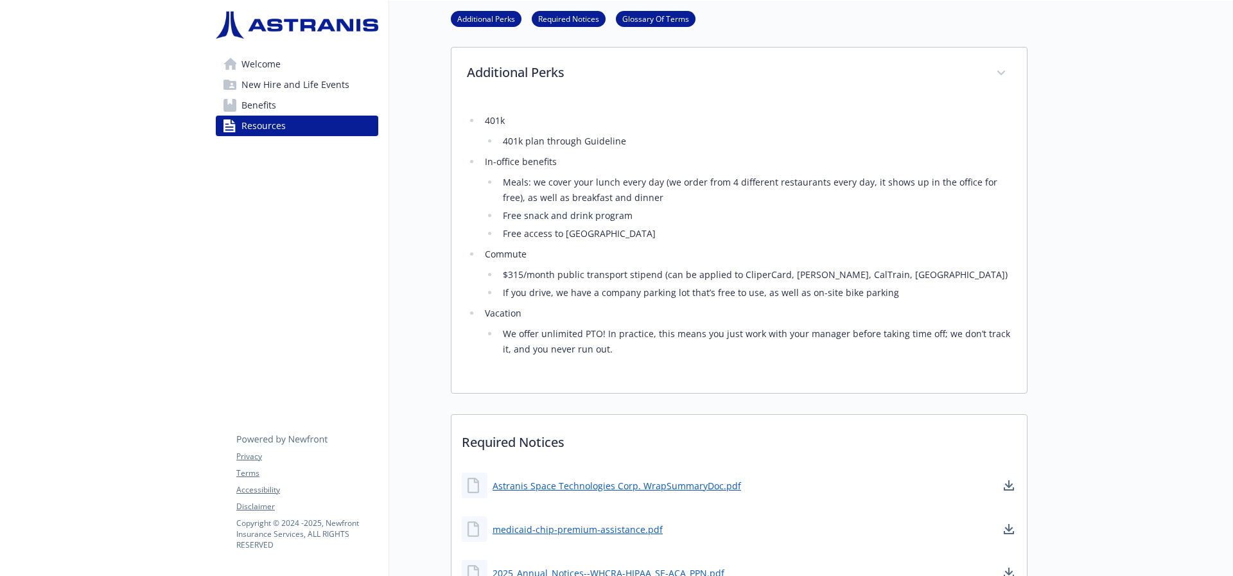
scroll to position [0, 10]
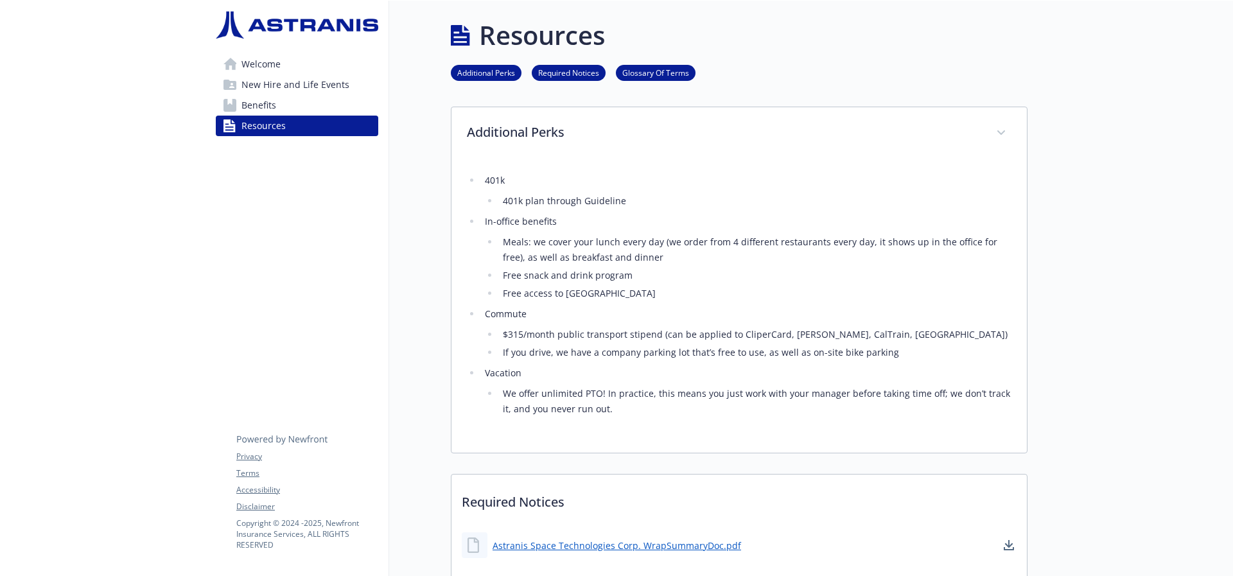
click at [258, 103] on span "Benefits" at bounding box center [259, 105] width 35 height 21
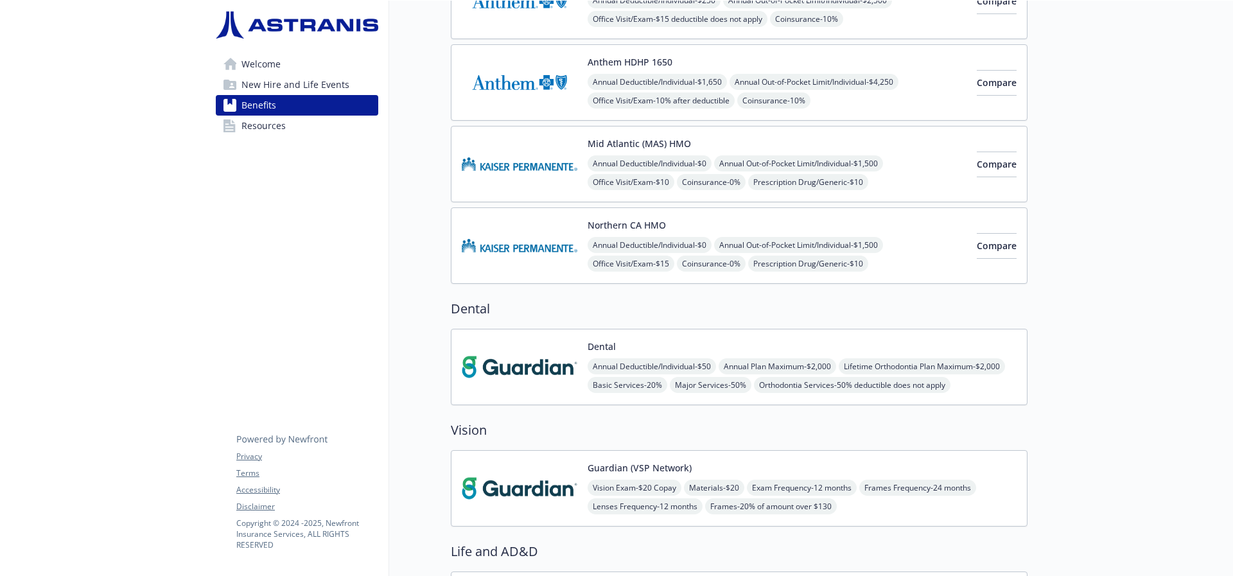
scroll to position [128, 10]
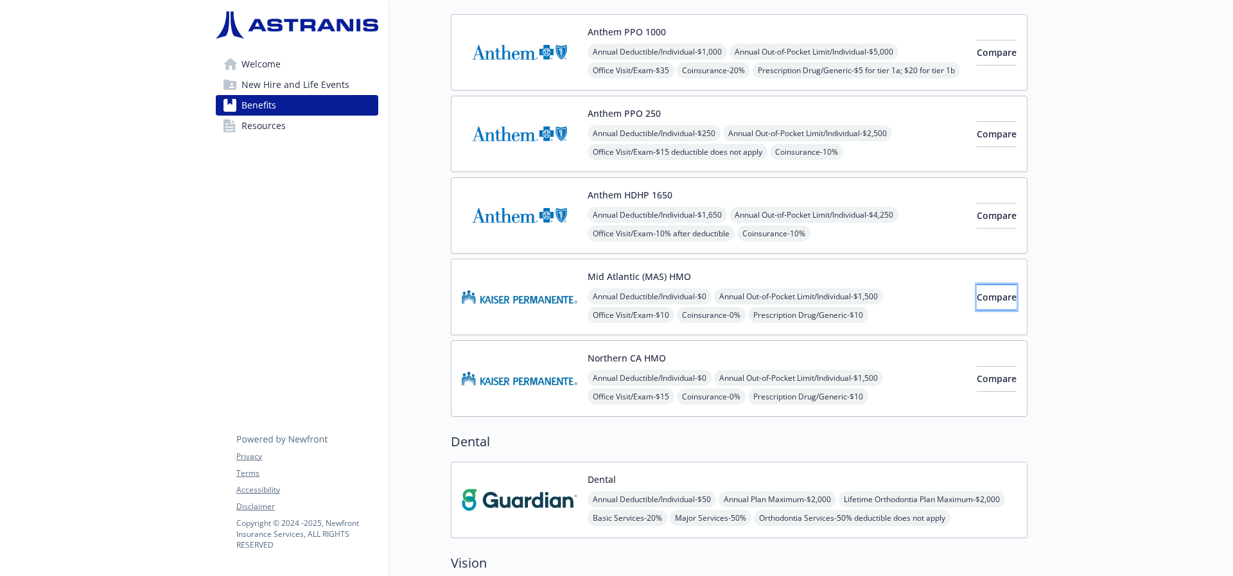
click at [977, 298] on span "Compare" at bounding box center [997, 297] width 40 height 12
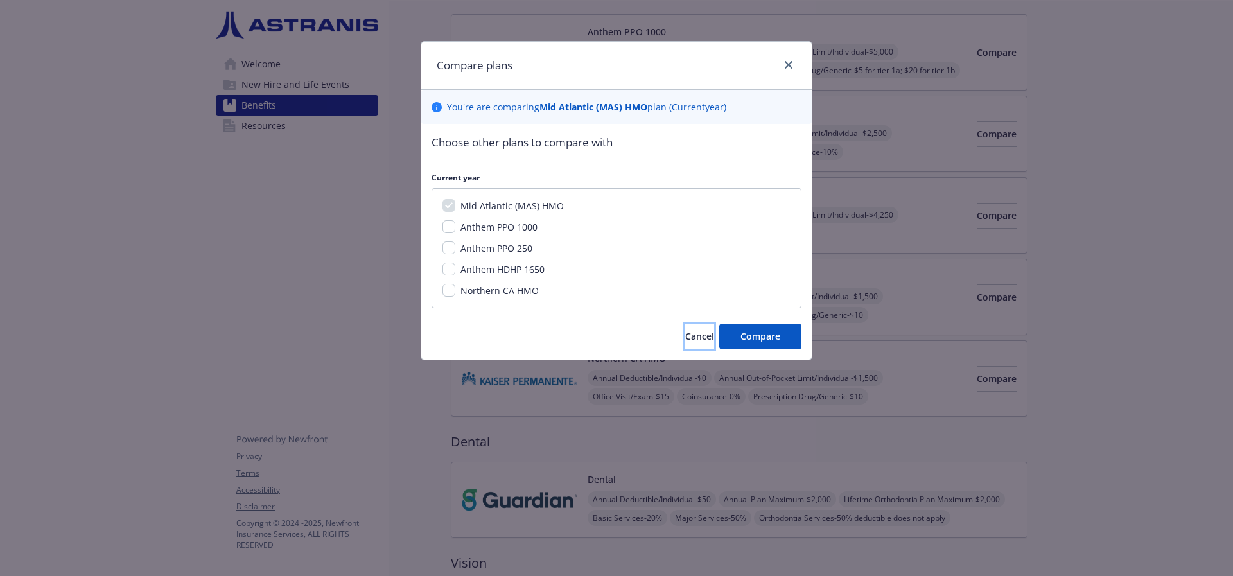
click at [688, 333] on span "Cancel" at bounding box center [699, 336] width 29 height 12
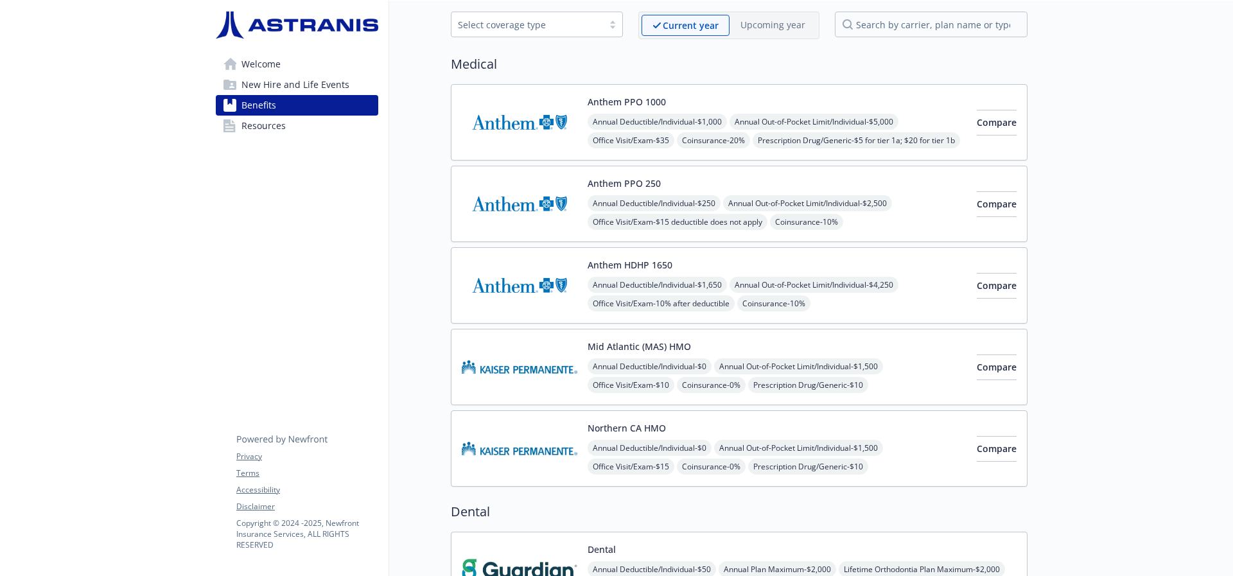
scroll to position [0, 10]
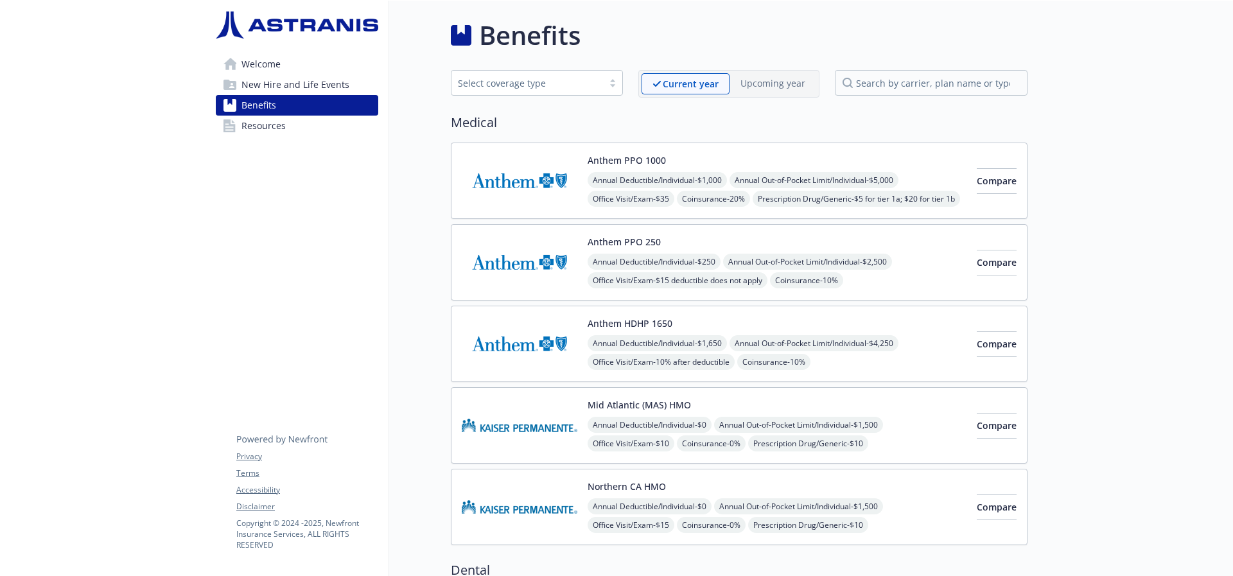
click at [591, 78] on div "Select coverage type" at bounding box center [528, 83] width 152 height 16
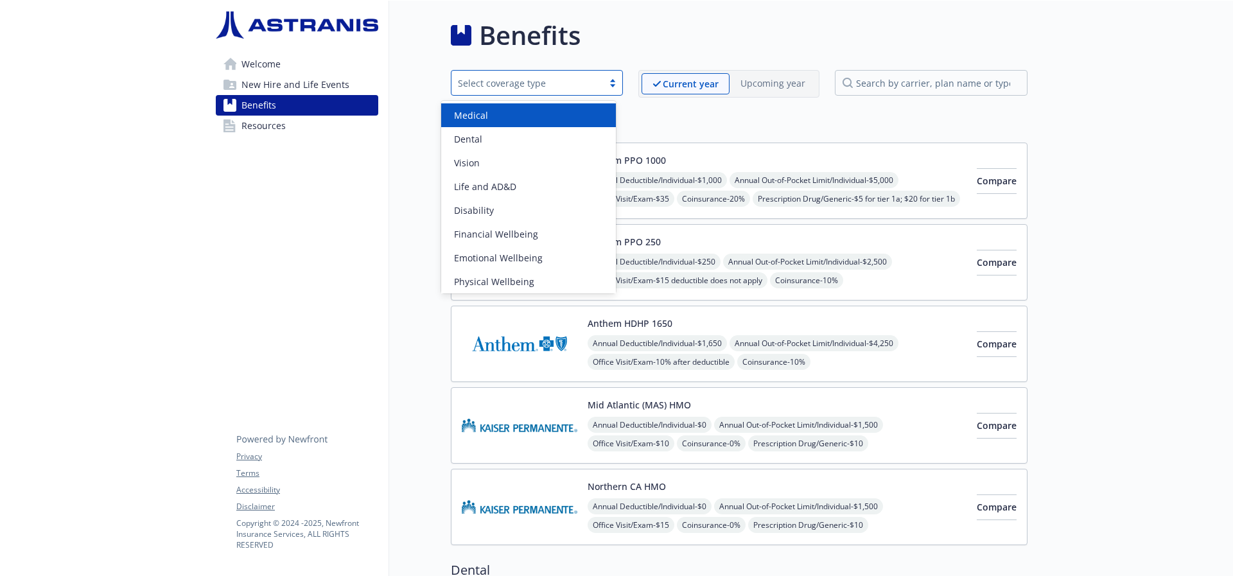
click at [590, 78] on div "Select coverage type" at bounding box center [528, 83] width 152 height 16
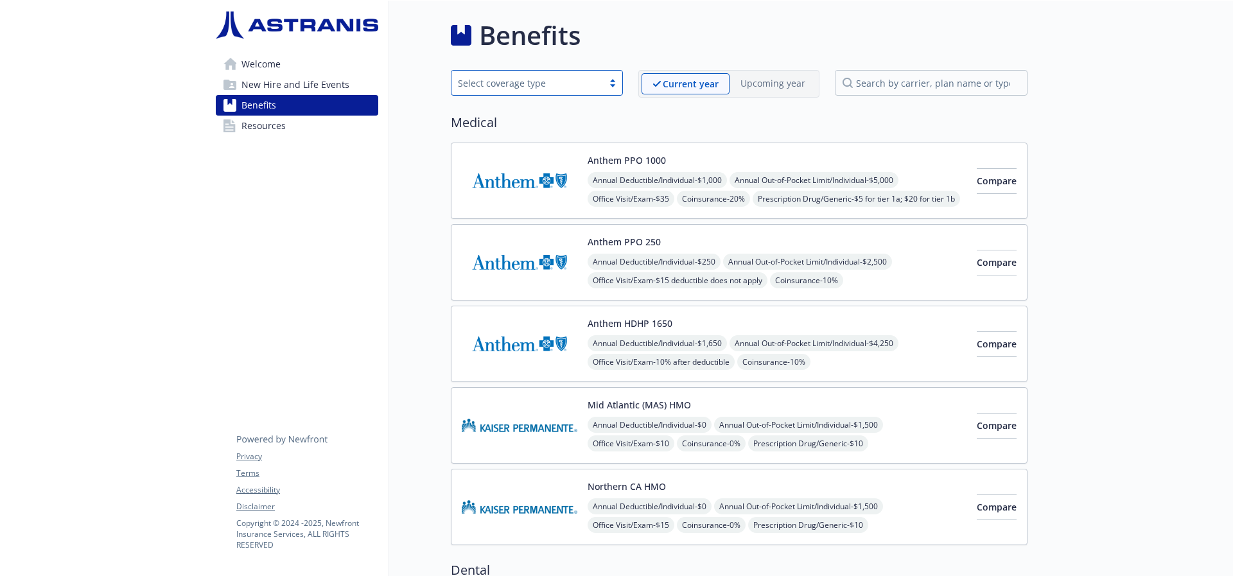
click at [529, 437] on img at bounding box center [520, 425] width 116 height 55
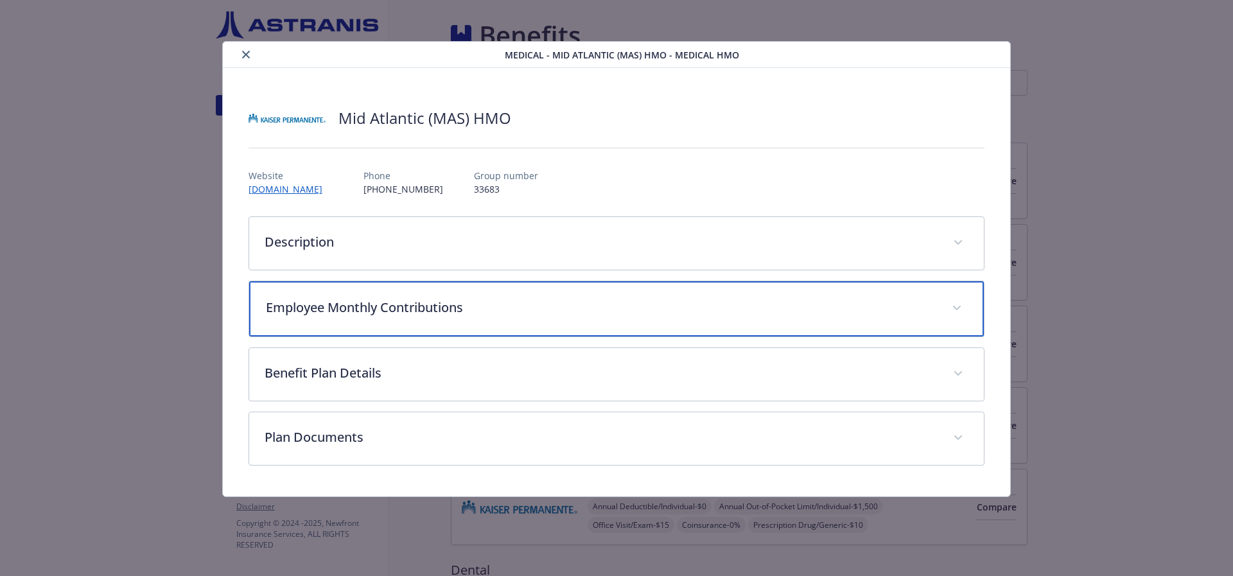
click at [484, 296] on div "Employee Monthly Contributions" at bounding box center [616, 308] width 735 height 55
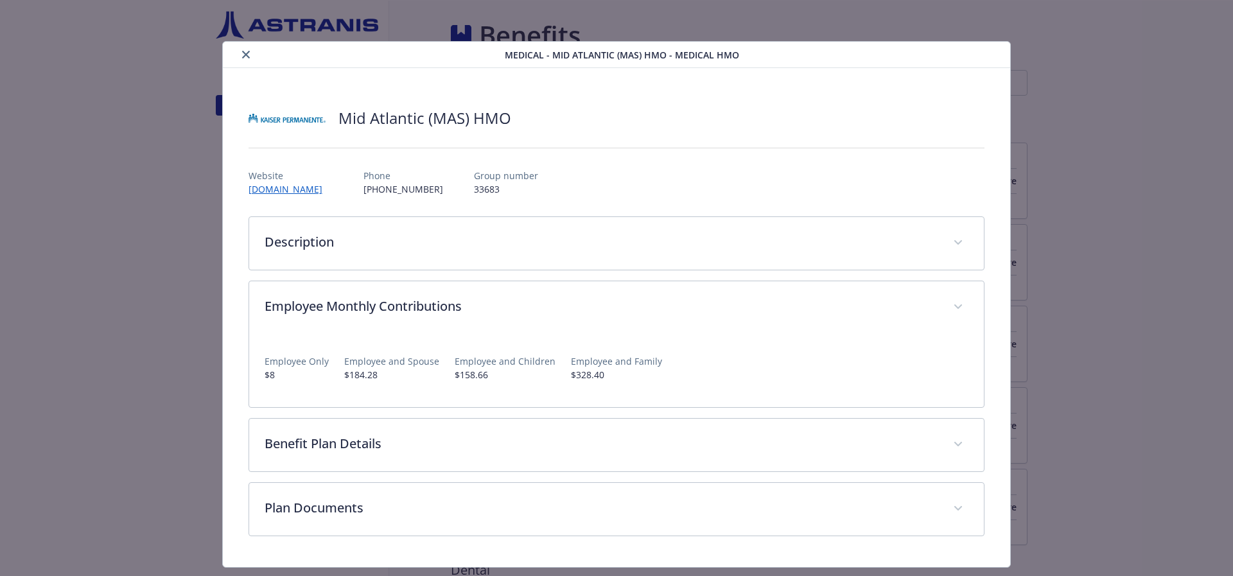
click at [243, 58] on icon "close" at bounding box center [246, 55] width 8 height 8
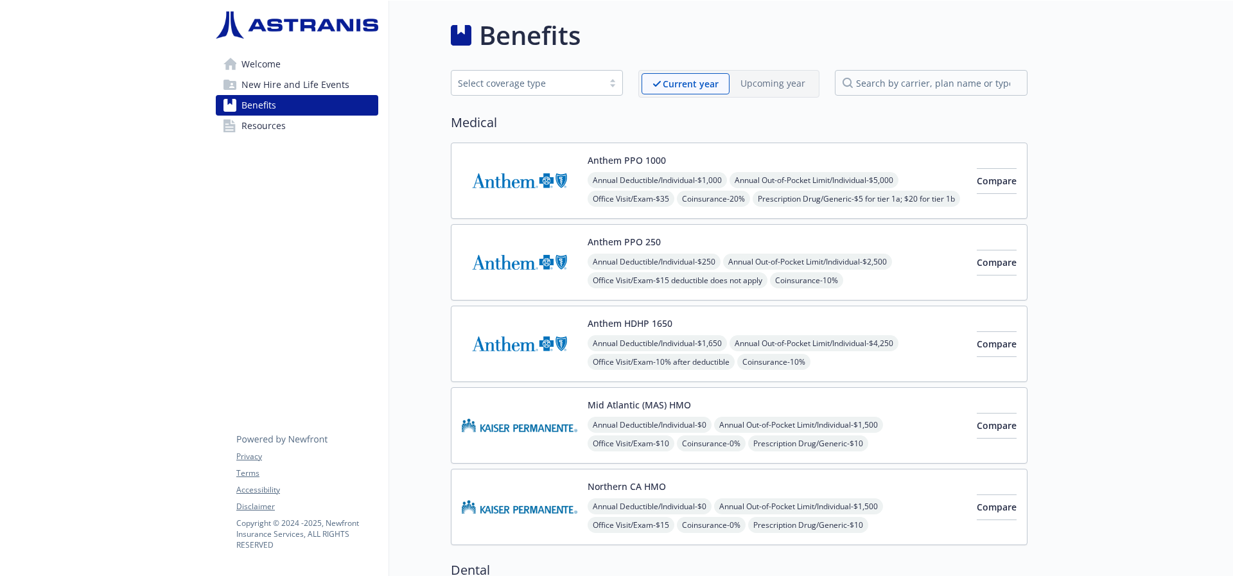
click at [478, 503] on img at bounding box center [520, 507] width 116 height 55
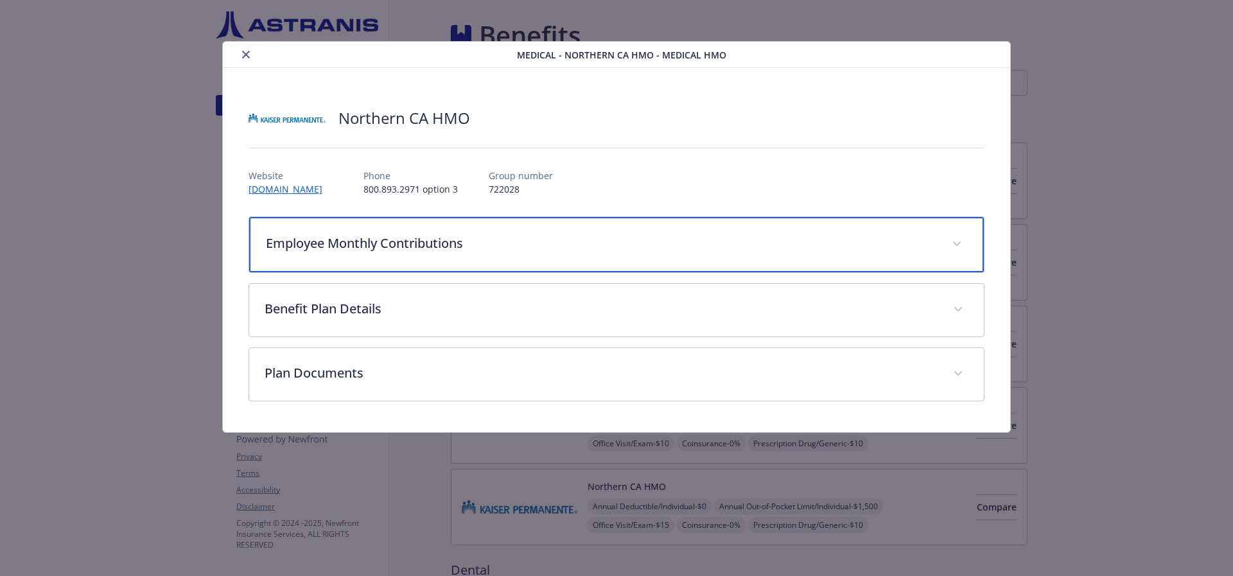
click at [484, 254] on div "Employee Monthly Contributions" at bounding box center [616, 244] width 735 height 55
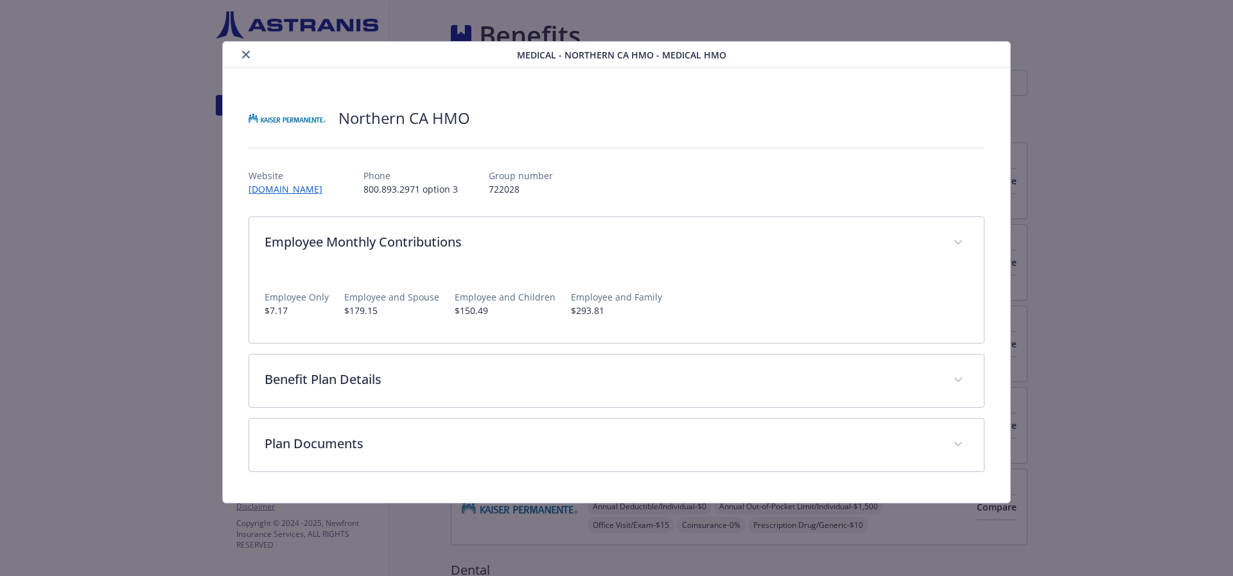
click at [242, 57] on icon "close" at bounding box center [246, 55] width 8 height 8
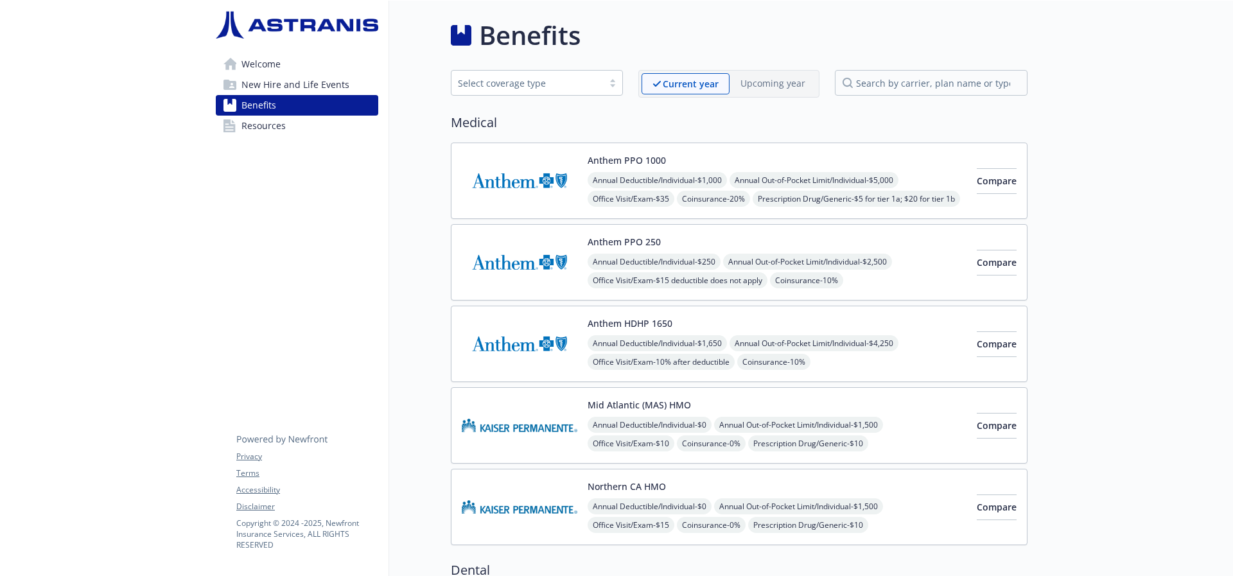
click at [505, 339] on img at bounding box center [520, 344] width 116 height 55
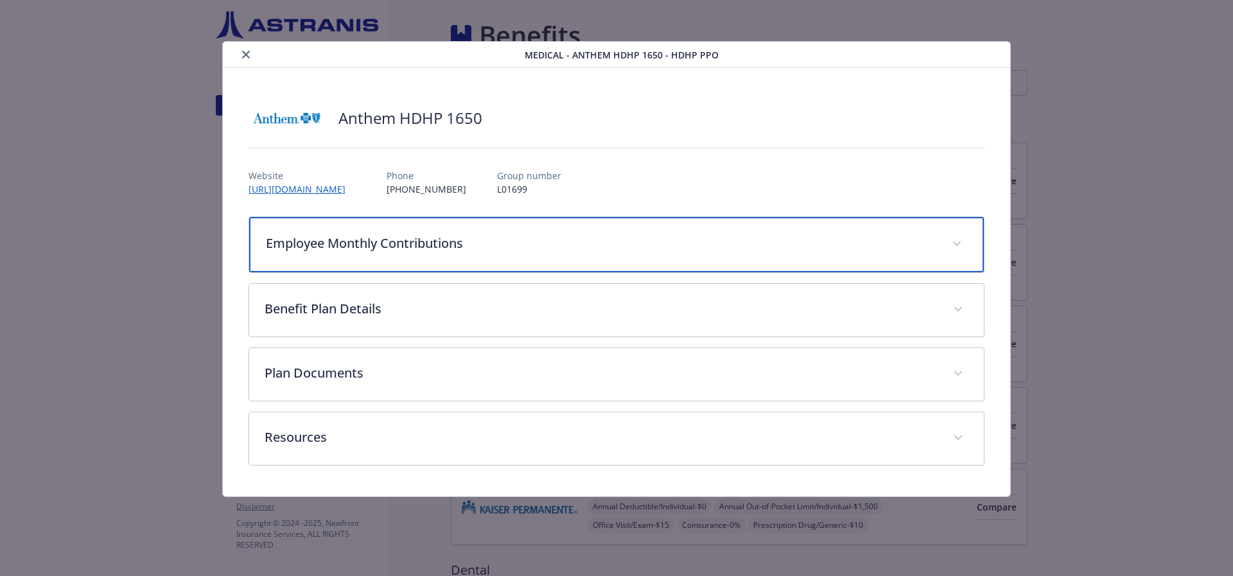
click at [462, 253] on div "Employee Monthly Contributions" at bounding box center [616, 244] width 735 height 55
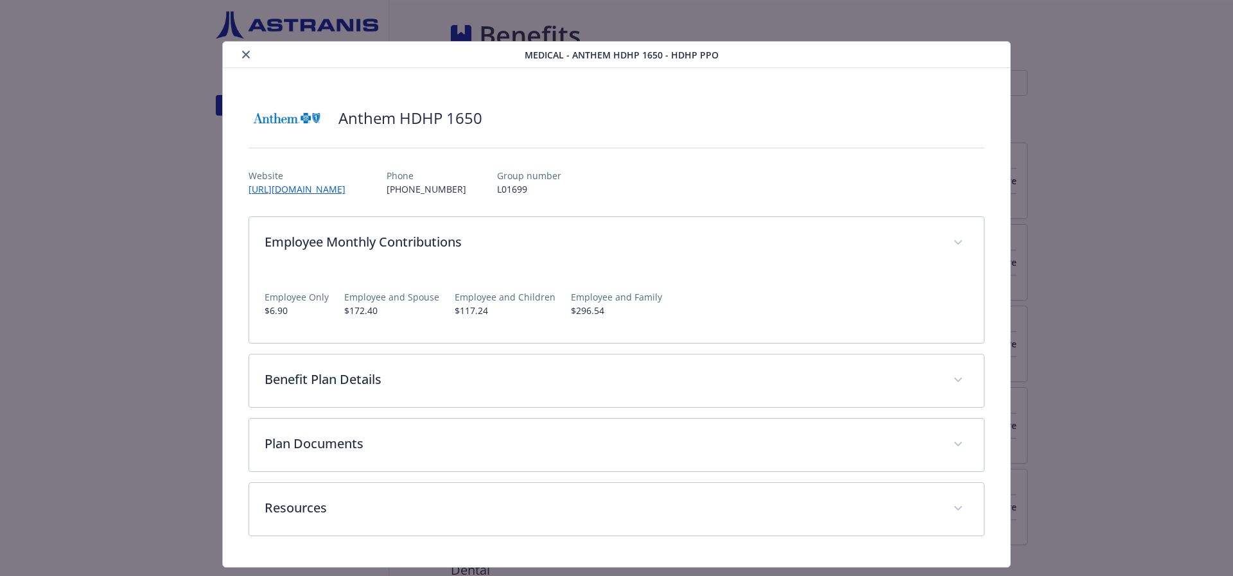
click at [238, 55] on button "close" at bounding box center [245, 54] width 15 height 15
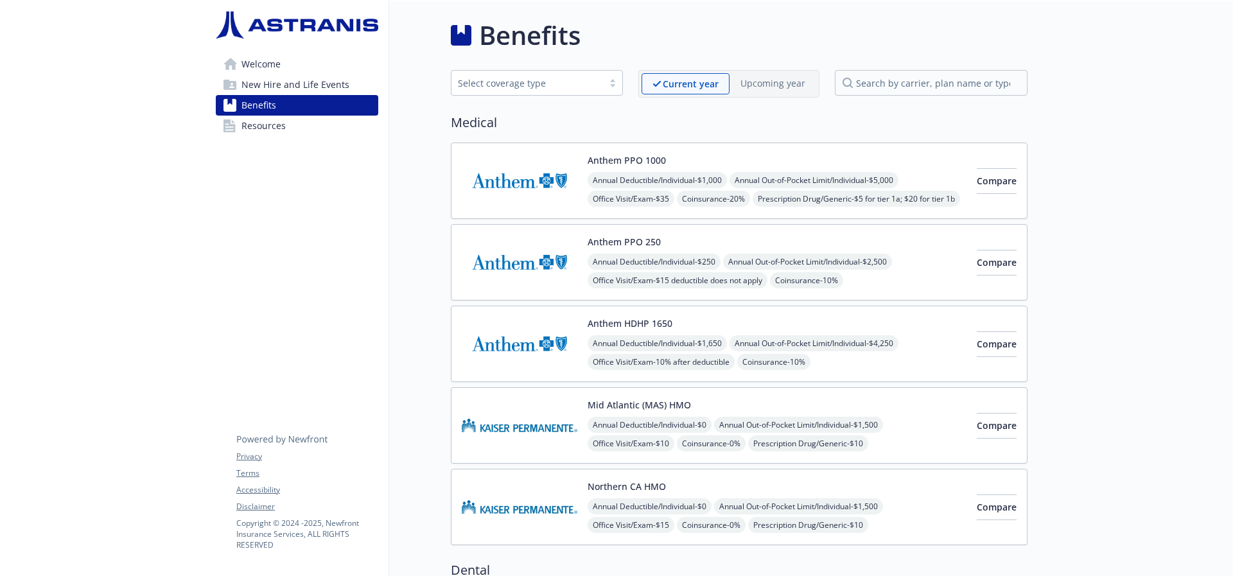
click at [542, 273] on img at bounding box center [520, 262] width 116 height 55
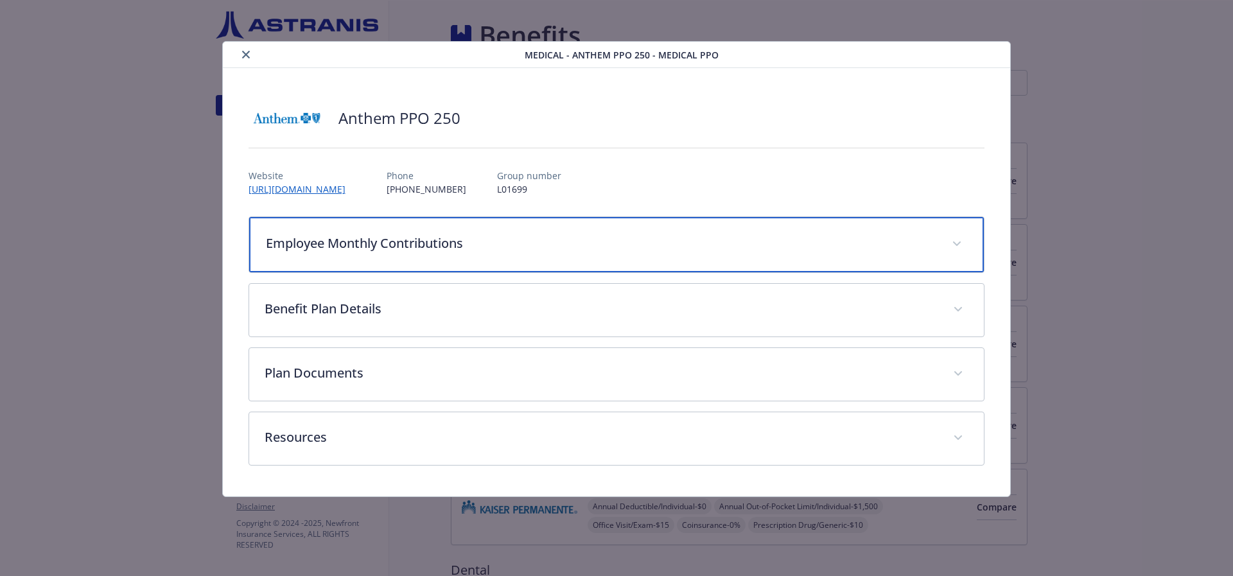
click at [447, 263] on div "Employee Monthly Contributions" at bounding box center [616, 244] width 735 height 55
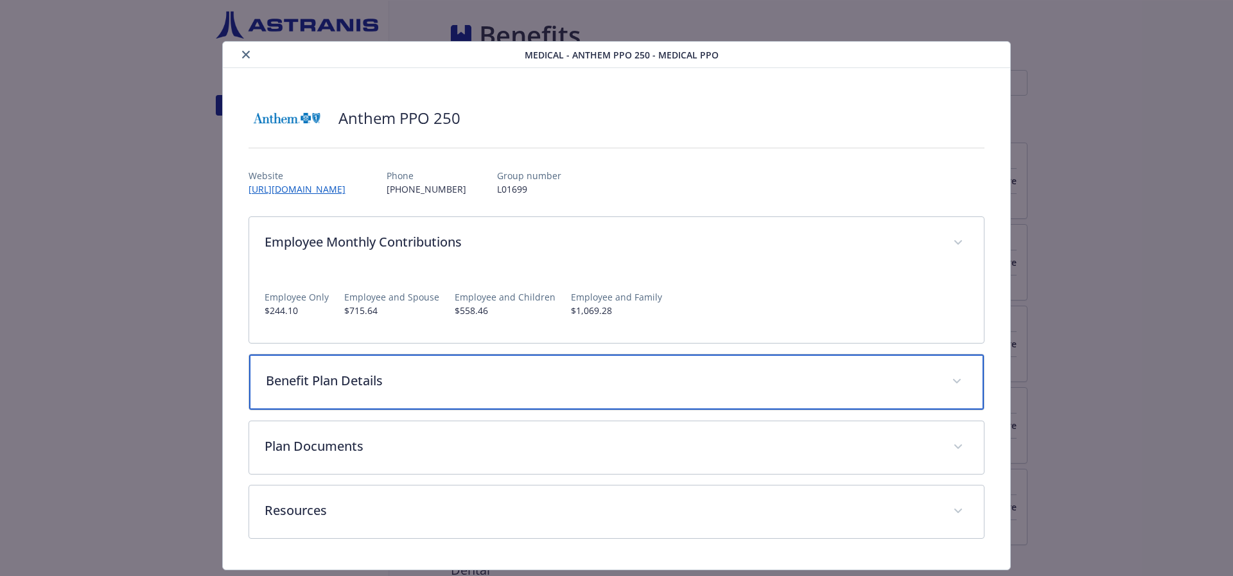
click at [503, 382] on p "Benefit Plan Details" at bounding box center [601, 380] width 671 height 19
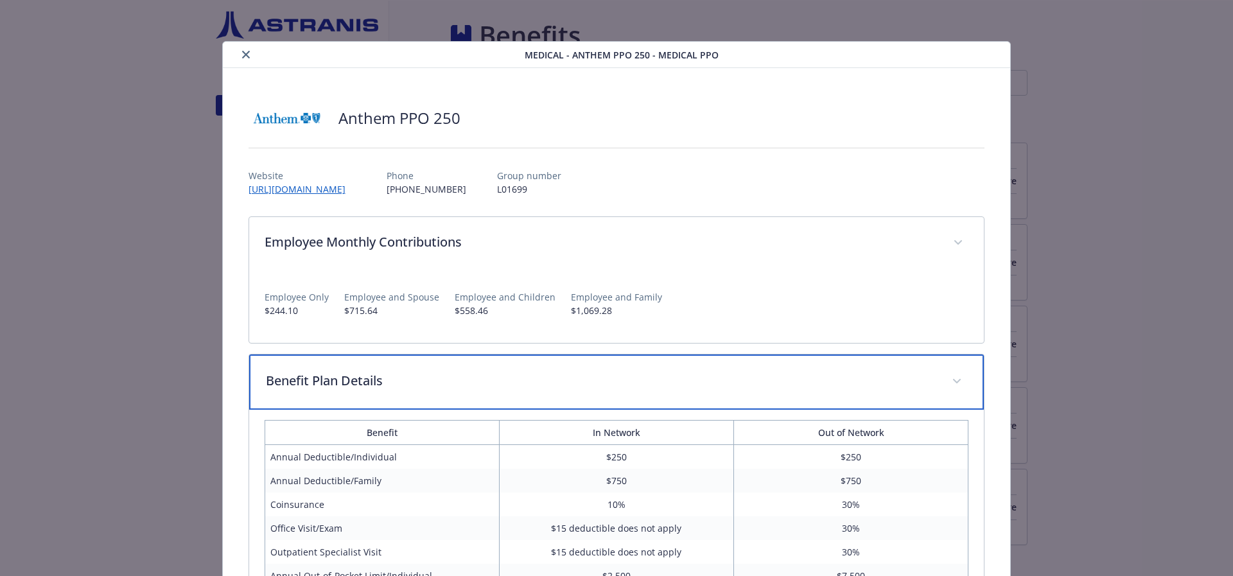
click at [549, 393] on div "Benefit Plan Details" at bounding box center [616, 382] width 735 height 55
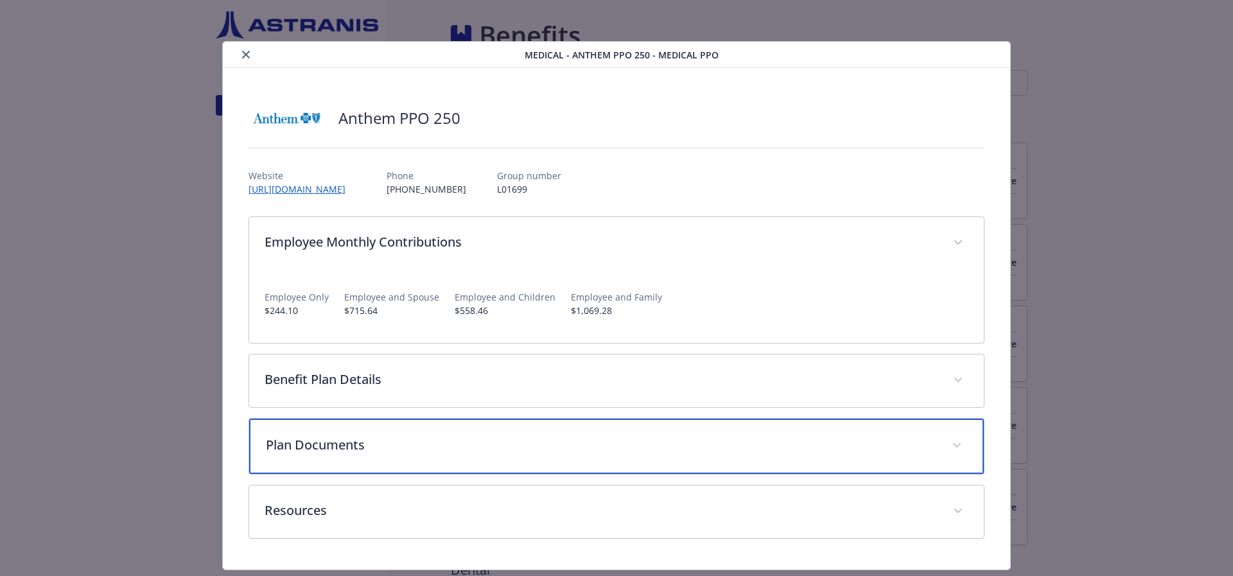
click at [508, 452] on p "Plan Documents" at bounding box center [601, 445] width 671 height 19
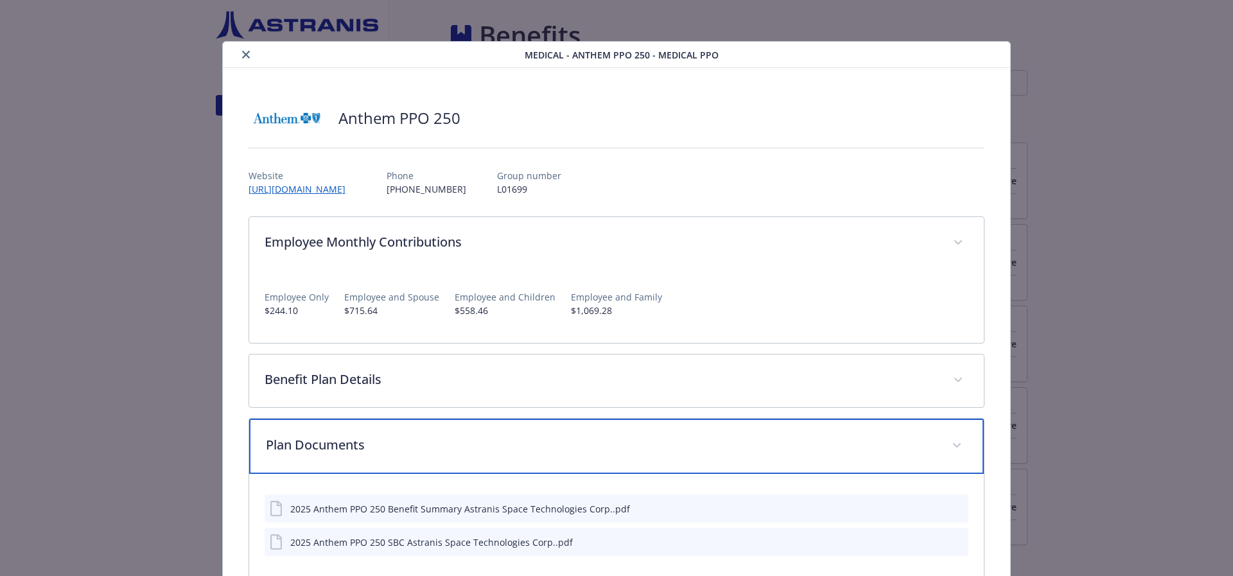
click at [509, 451] on p "Plan Documents" at bounding box center [601, 445] width 671 height 19
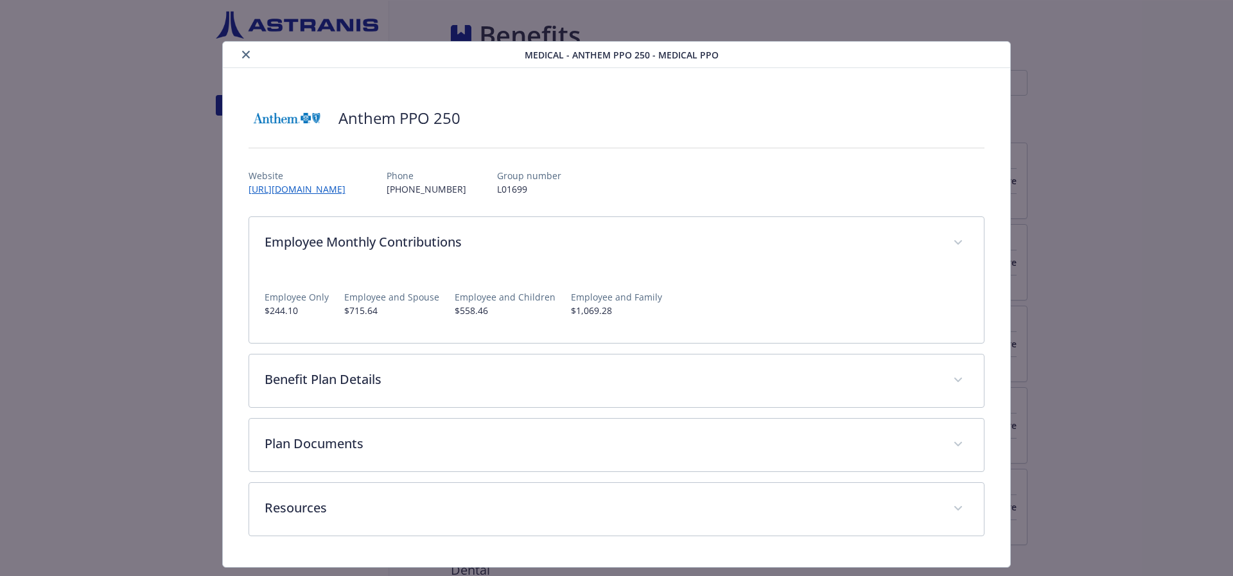
click at [246, 58] on icon "close" at bounding box center [246, 55] width 8 height 8
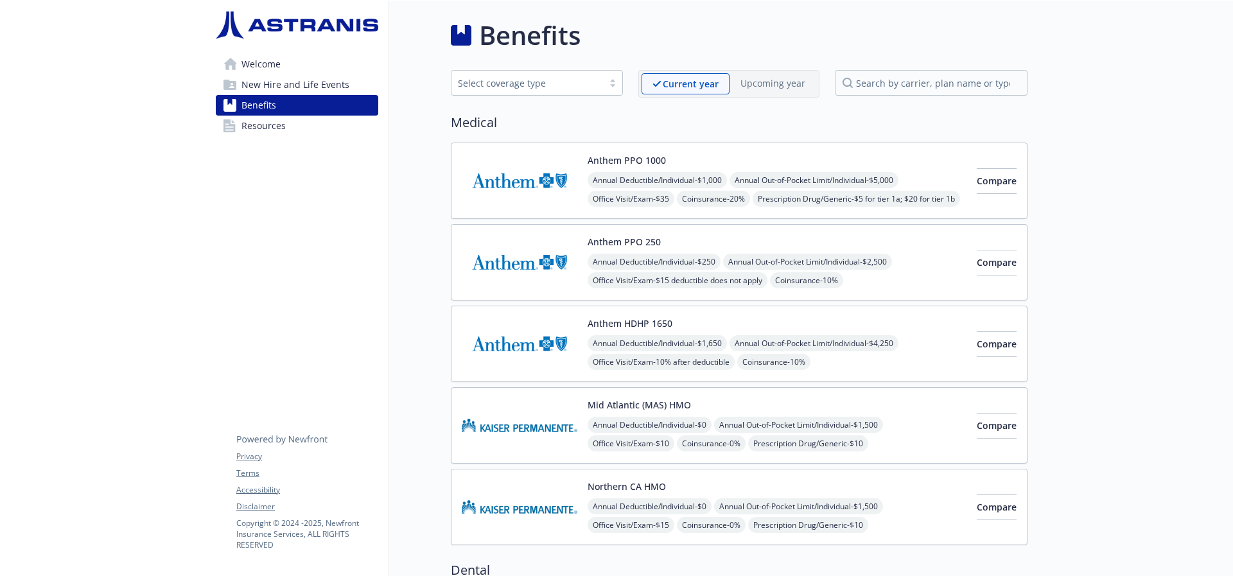
click at [506, 174] on img at bounding box center [520, 181] width 116 height 55
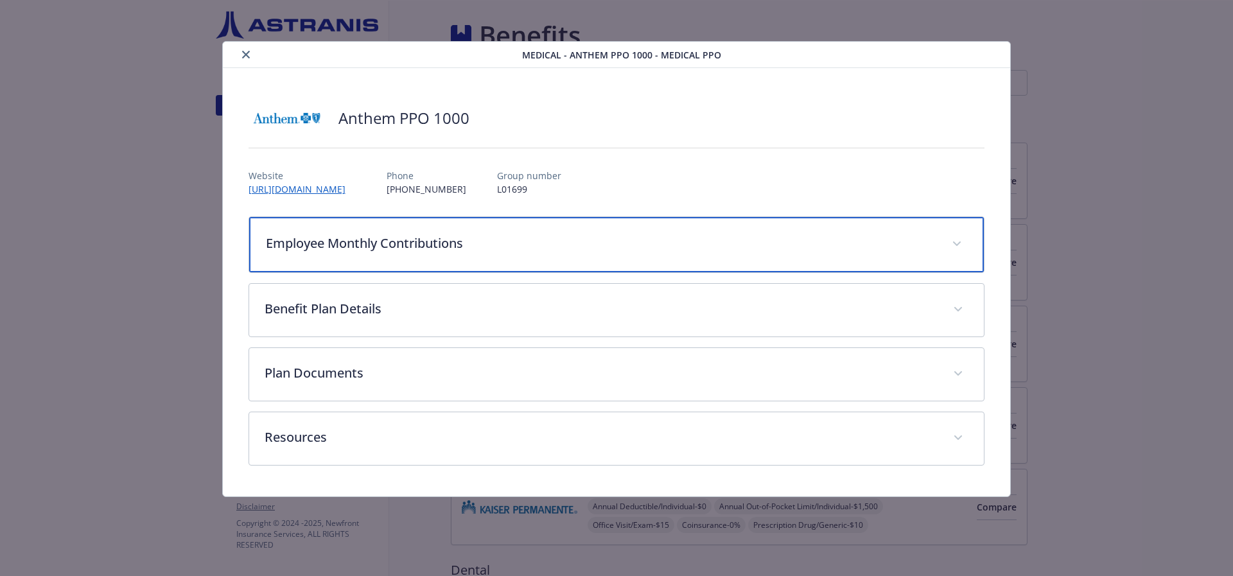
click at [502, 245] on p "Employee Monthly Contributions" at bounding box center [601, 243] width 671 height 19
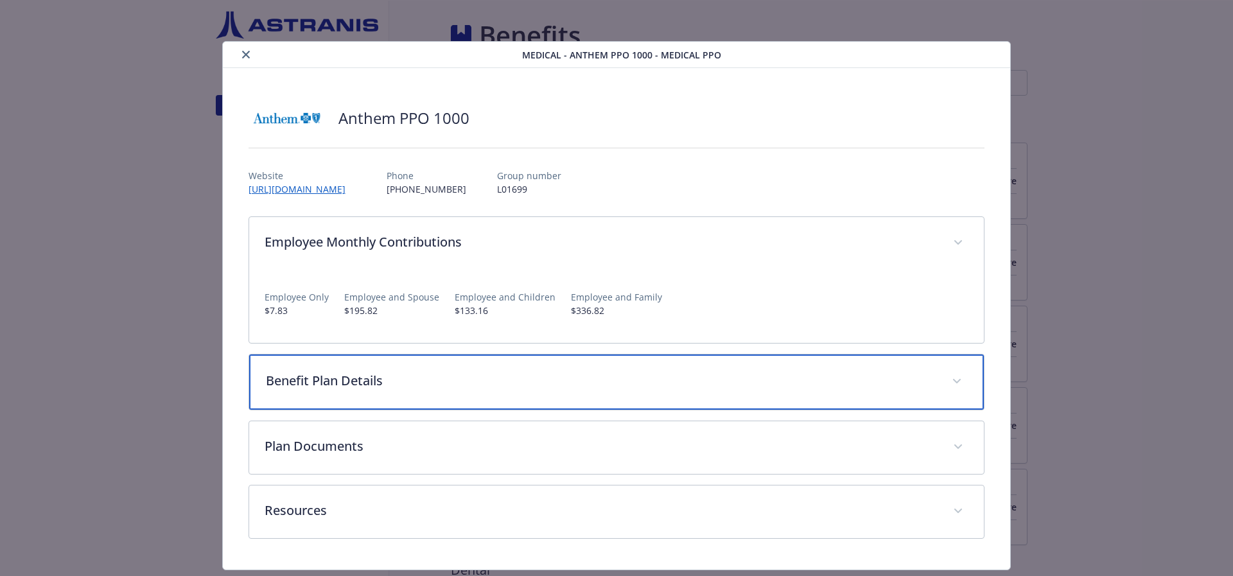
click at [479, 380] on p "Benefit Plan Details" at bounding box center [601, 380] width 671 height 19
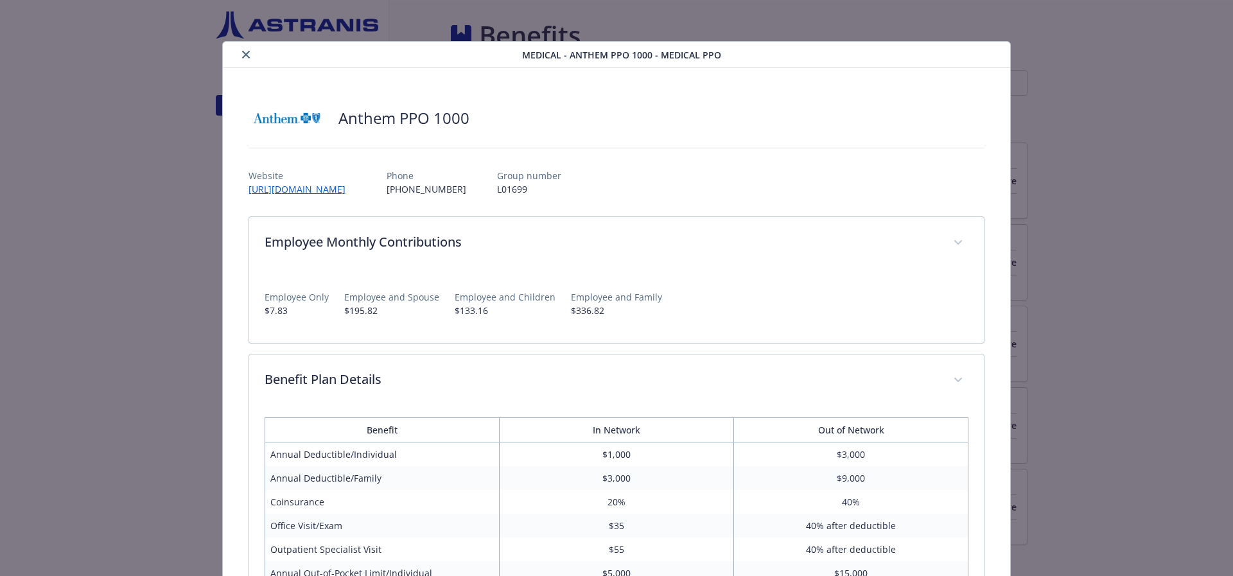
click at [250, 53] on button "close" at bounding box center [245, 54] width 15 height 15
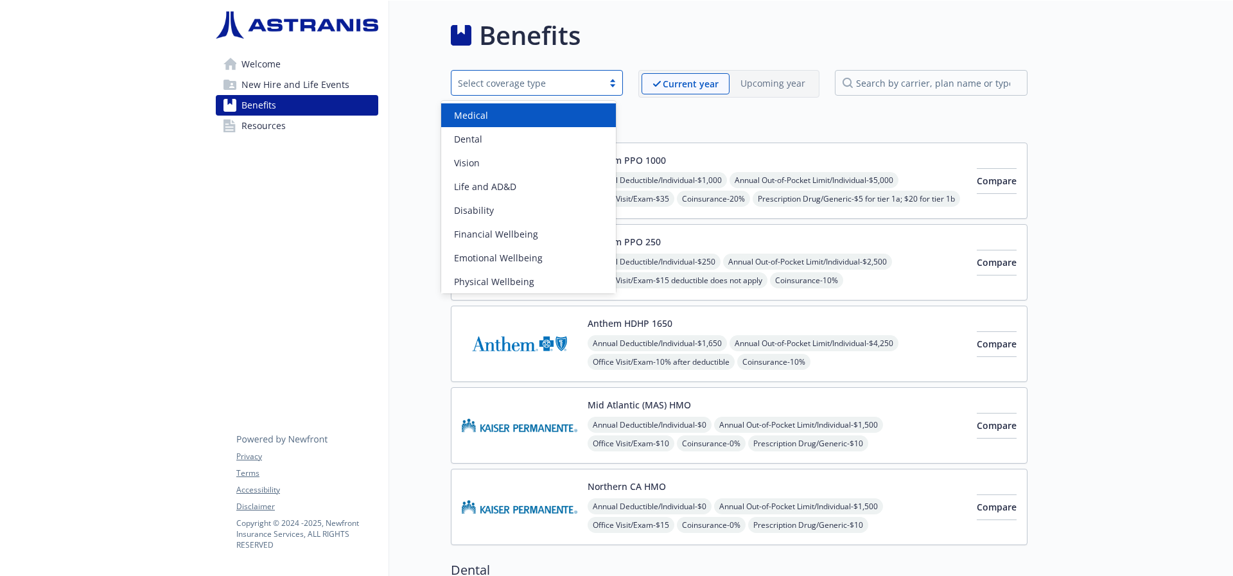
click at [531, 78] on div "Select coverage type" at bounding box center [527, 82] width 139 height 13
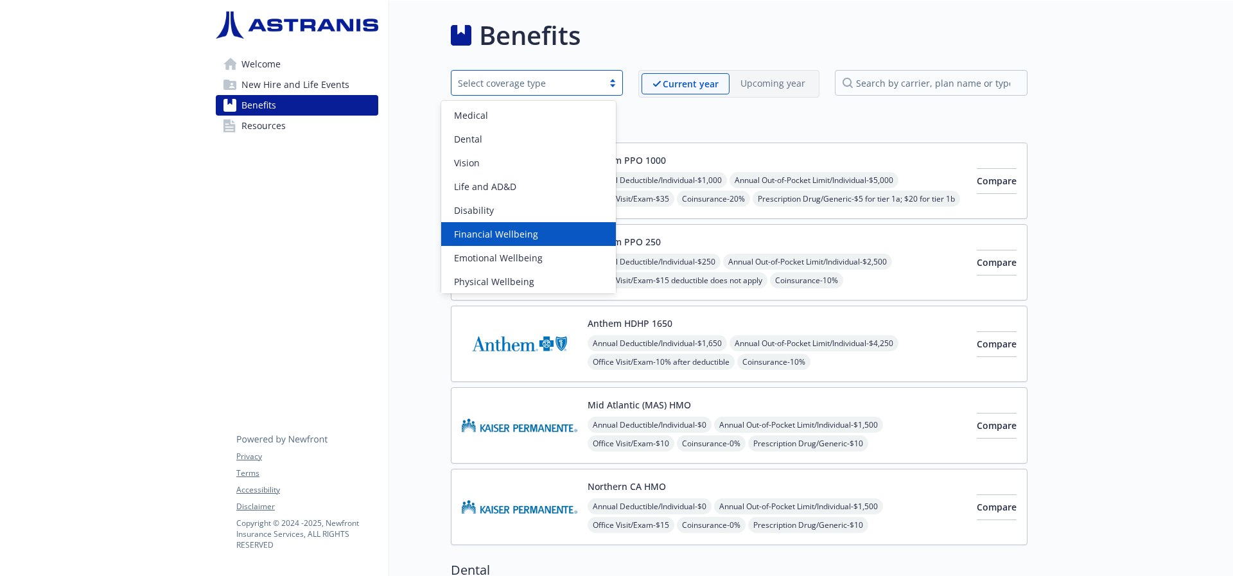
click at [512, 236] on span "Financial Wellbeing" at bounding box center [496, 233] width 84 height 13
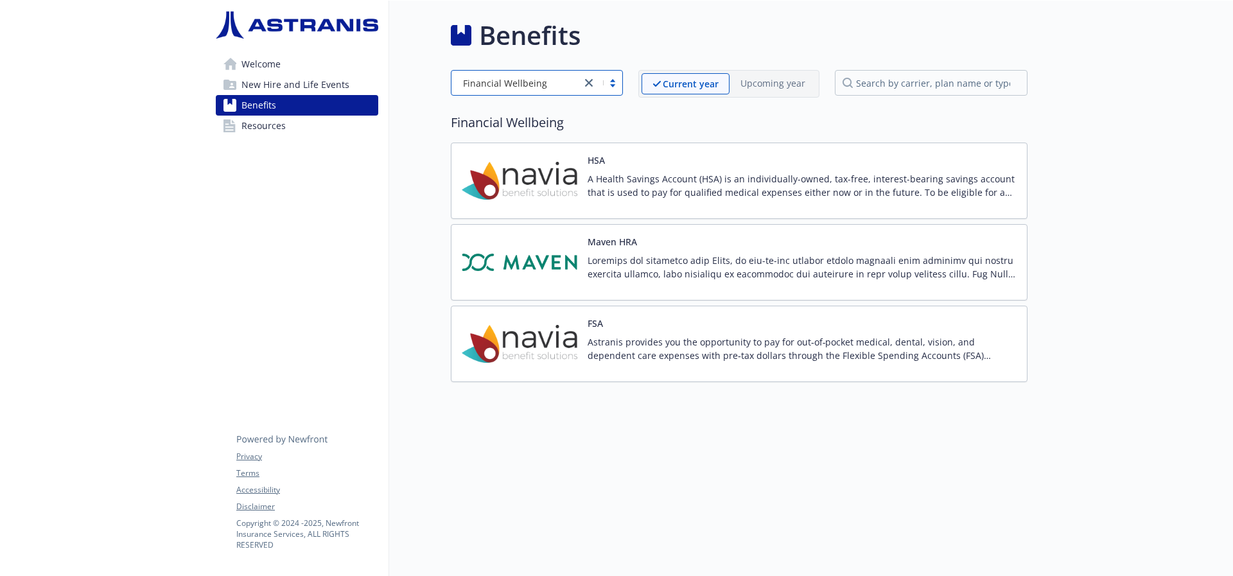
click at [682, 288] on div at bounding box center [802, 272] width 429 height 36
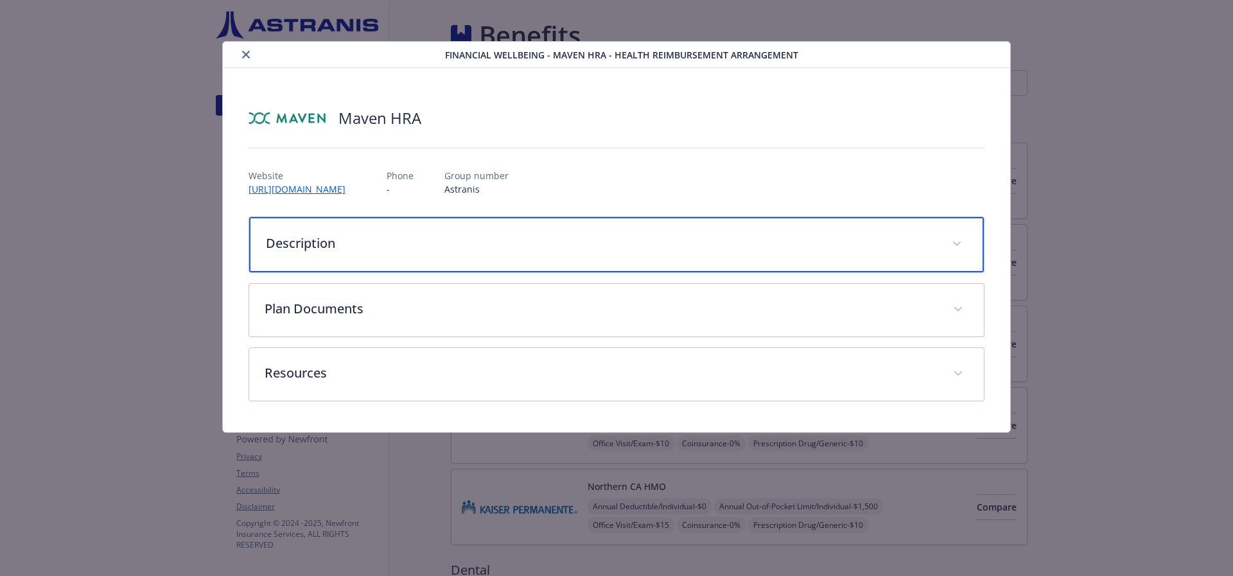
click at [666, 258] on div "Description" at bounding box center [616, 244] width 735 height 55
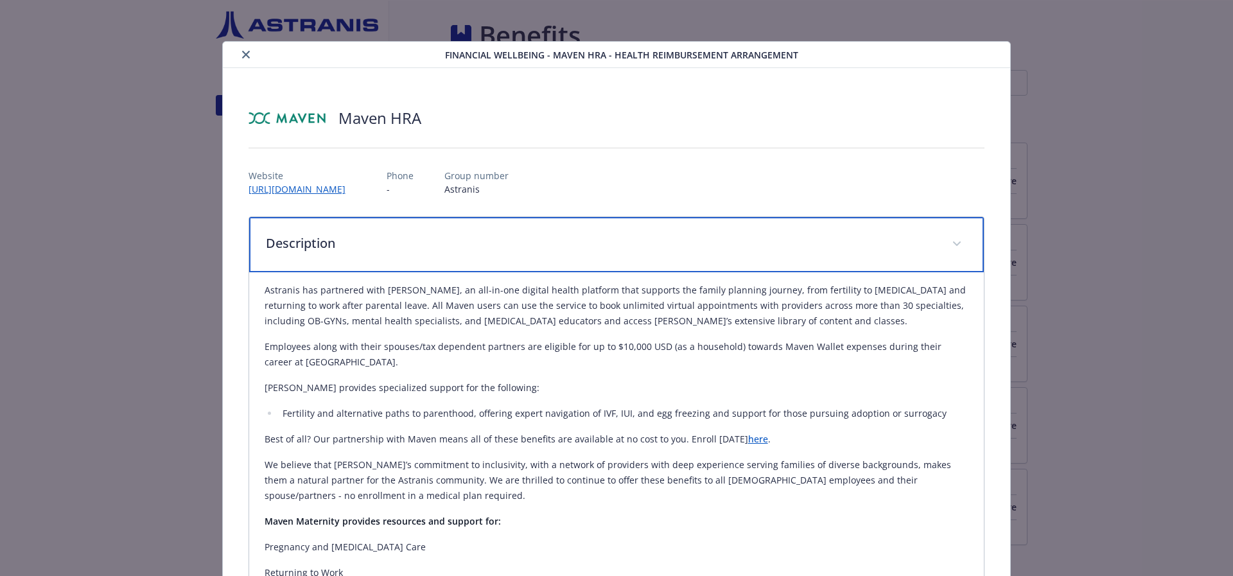
click at [947, 235] on span "details for plan Financial Wellbeing - Maven HRA - Health Reimbursement Arrange…" at bounding box center [957, 244] width 21 height 21
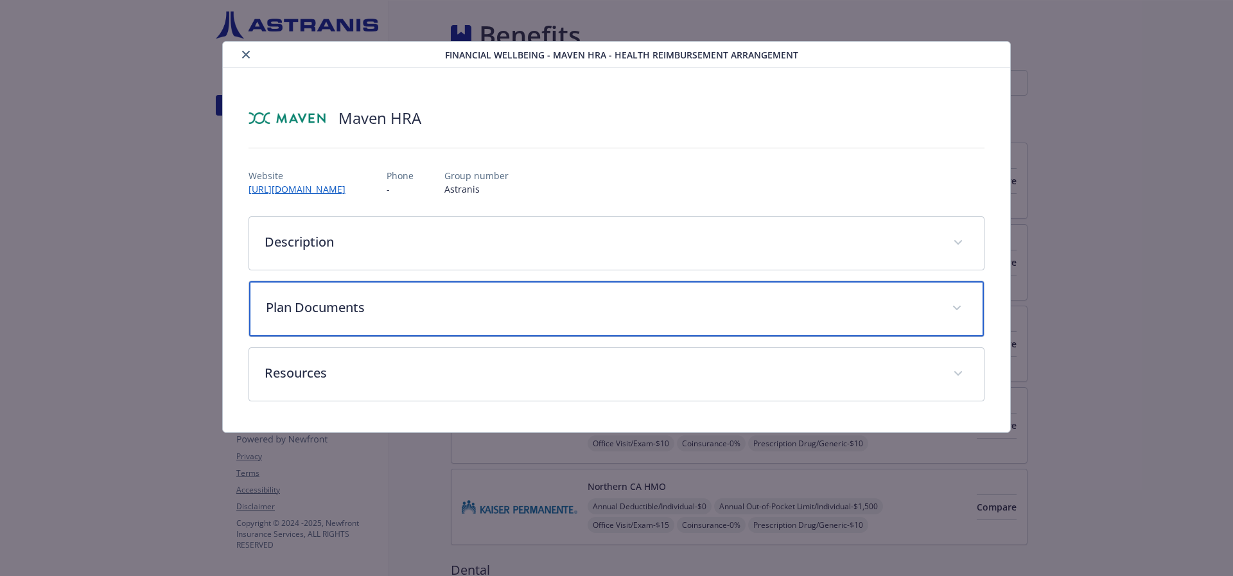
click at [820, 319] on div "Plan Documents" at bounding box center [616, 308] width 735 height 55
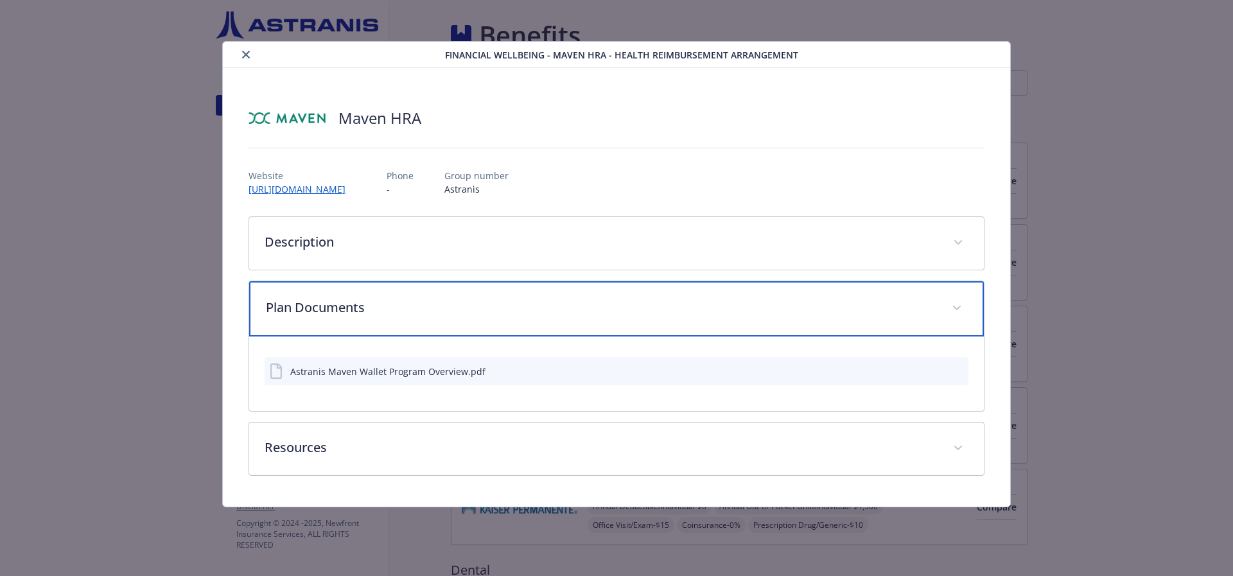
click at [820, 319] on div "Plan Documents" at bounding box center [616, 308] width 735 height 55
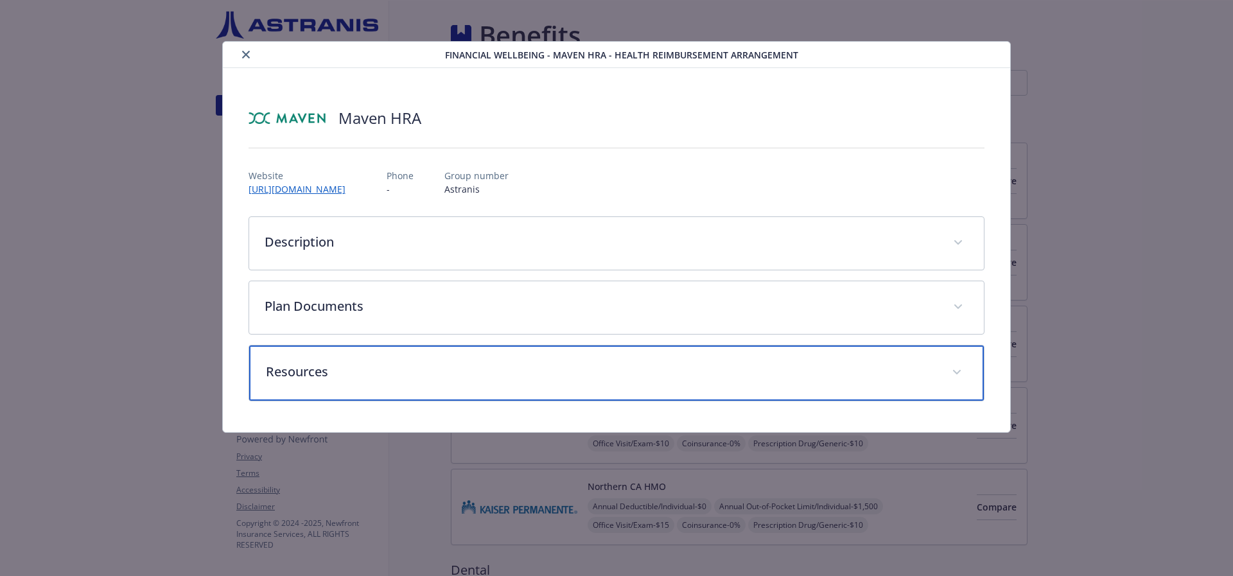
click at [730, 387] on div "Resources" at bounding box center [616, 373] width 735 height 55
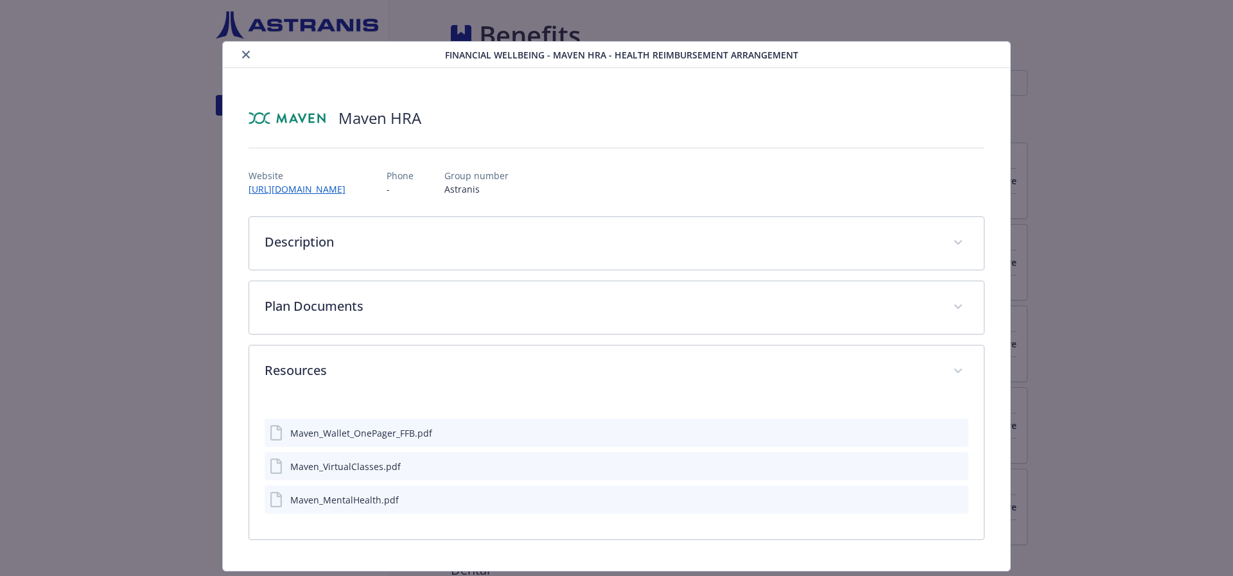
click at [367, 504] on div "Maven_MentalHealth.pdf" at bounding box center [344, 499] width 109 height 13
click at [242, 57] on icon "close" at bounding box center [246, 55] width 8 height 8
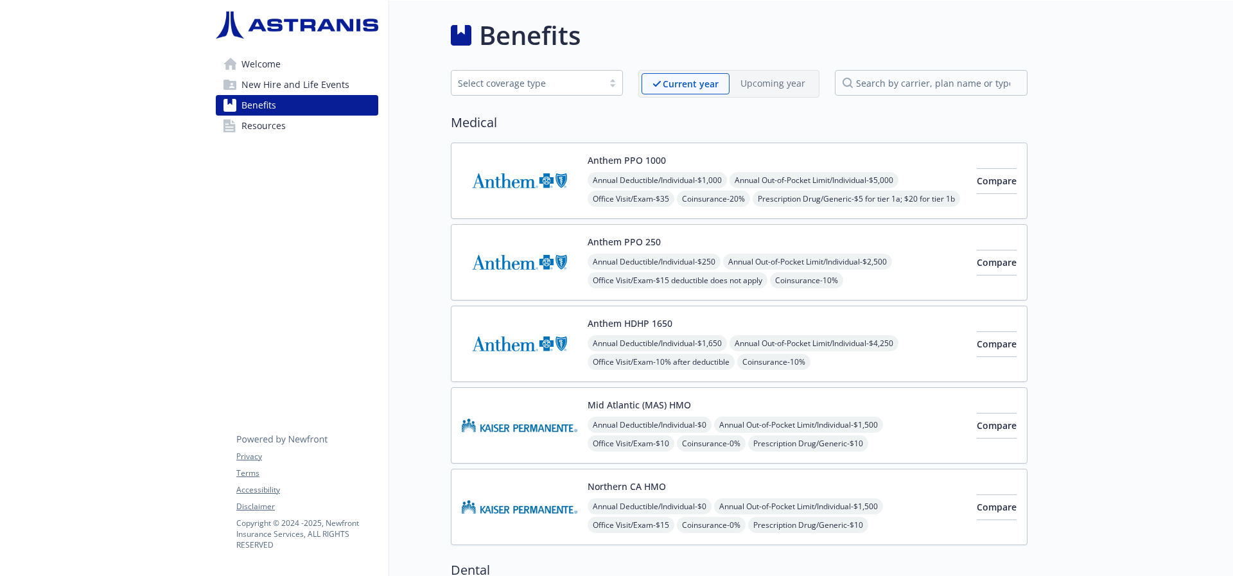
click at [568, 82] on div "Select coverage type" at bounding box center [527, 82] width 139 height 13
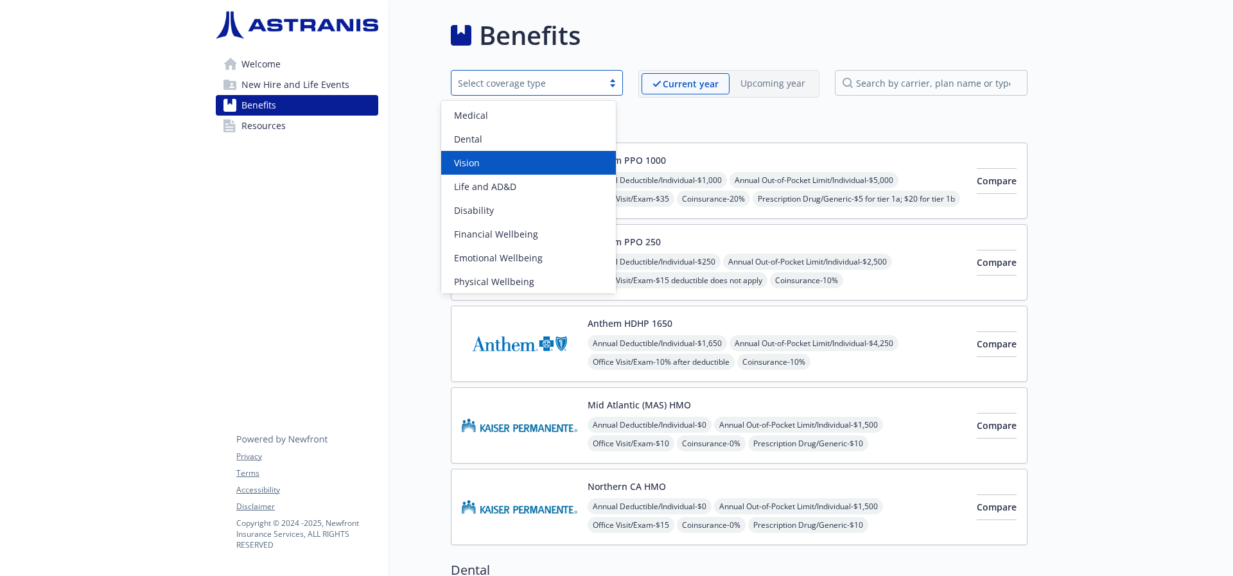
scroll to position [3, 0]
click at [513, 164] on div "Vision" at bounding box center [528, 160] width 159 height 13
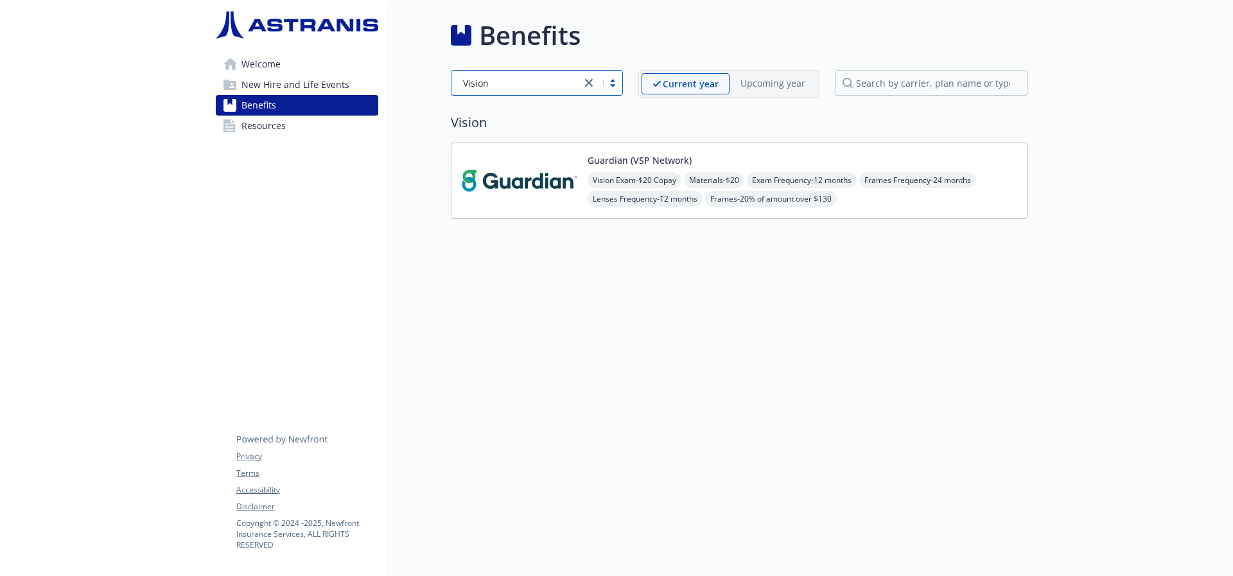
click at [514, 170] on img at bounding box center [520, 181] width 116 height 55
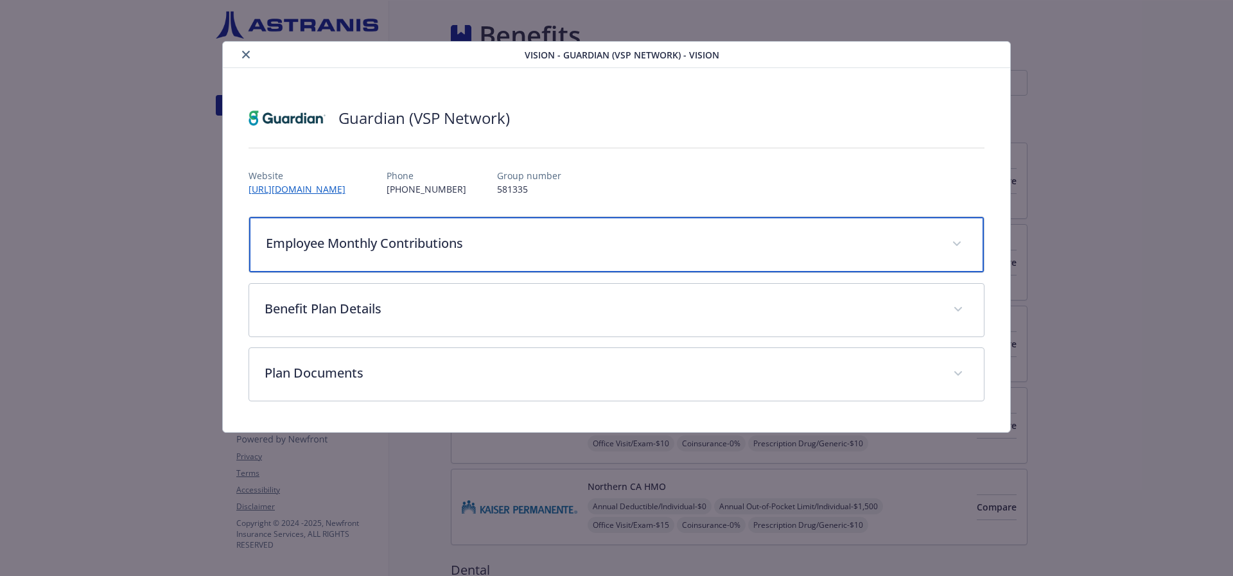
click at [479, 254] on div "Employee Monthly Contributions" at bounding box center [616, 244] width 735 height 55
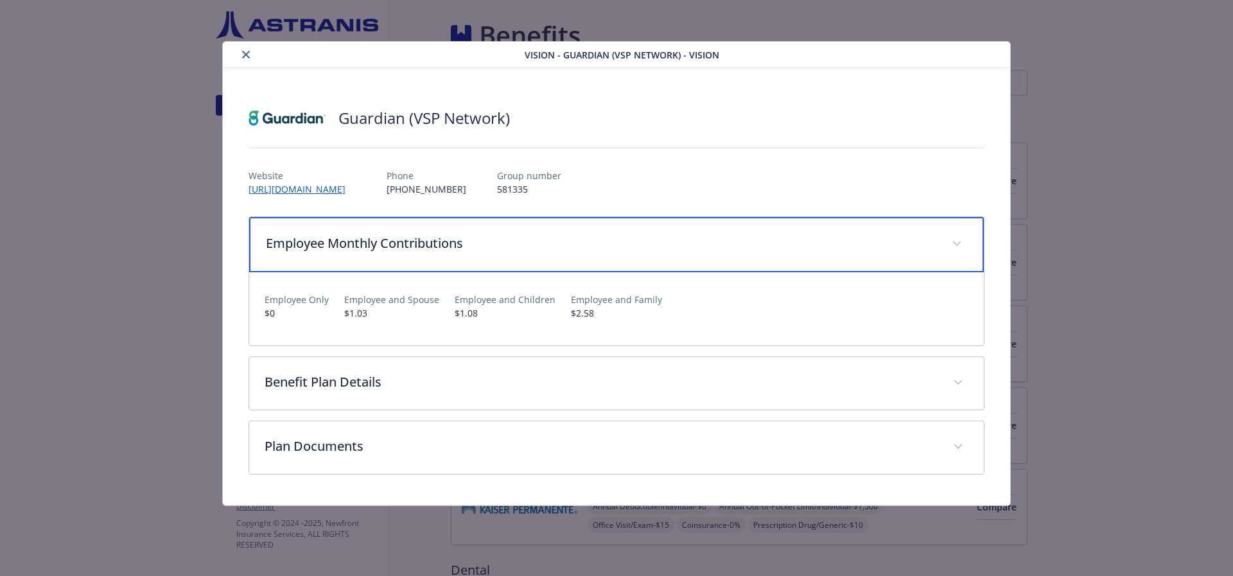
click at [479, 254] on div "Employee Monthly Contributions" at bounding box center [616, 244] width 735 height 55
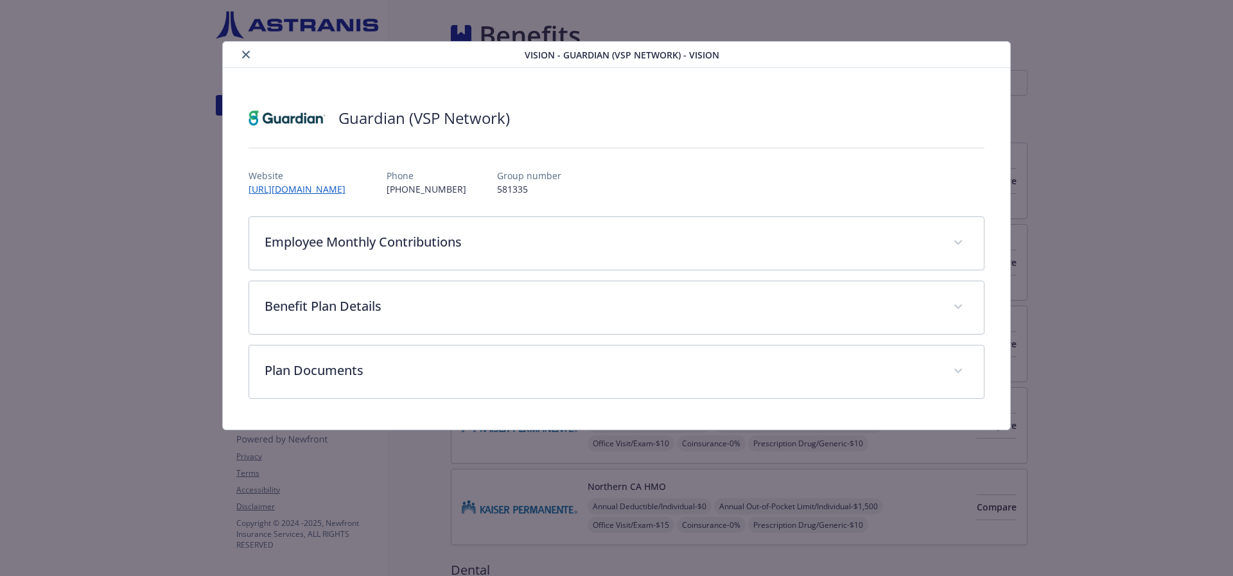
click at [249, 51] on icon "close" at bounding box center [246, 55] width 8 height 8
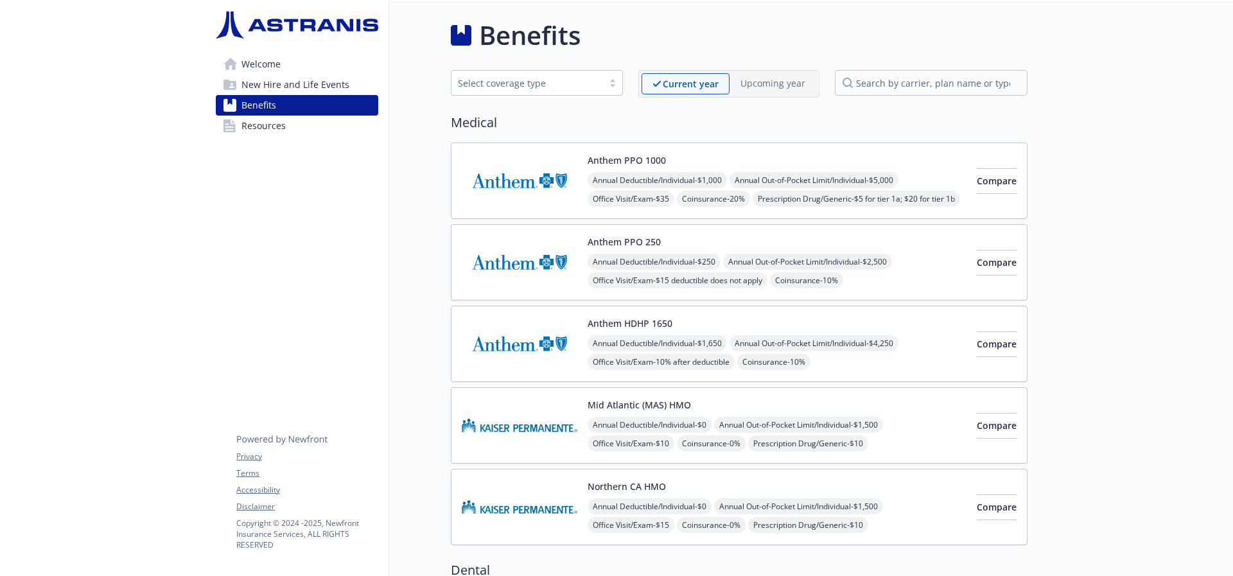
click at [261, 65] on span "Welcome" at bounding box center [261, 64] width 39 height 21
